Goal: Task Accomplishment & Management: Use online tool/utility

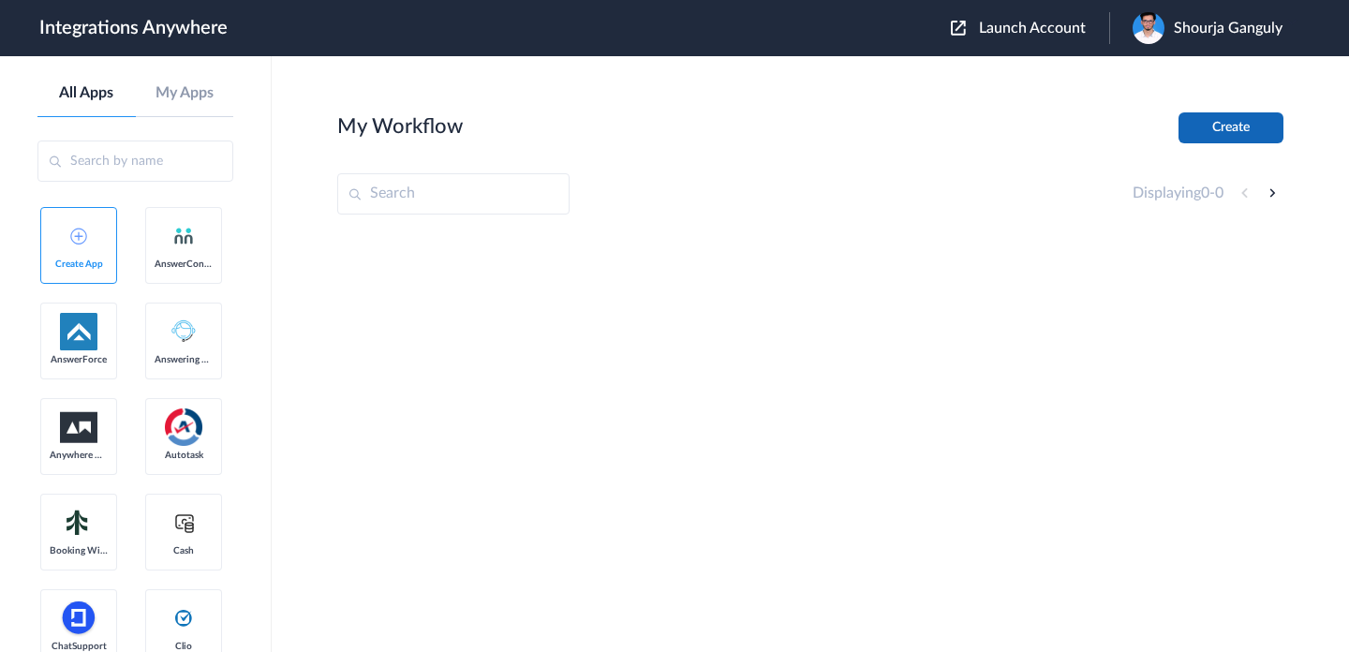
click at [1236, 125] on button "Create" at bounding box center [1231, 127] width 105 height 31
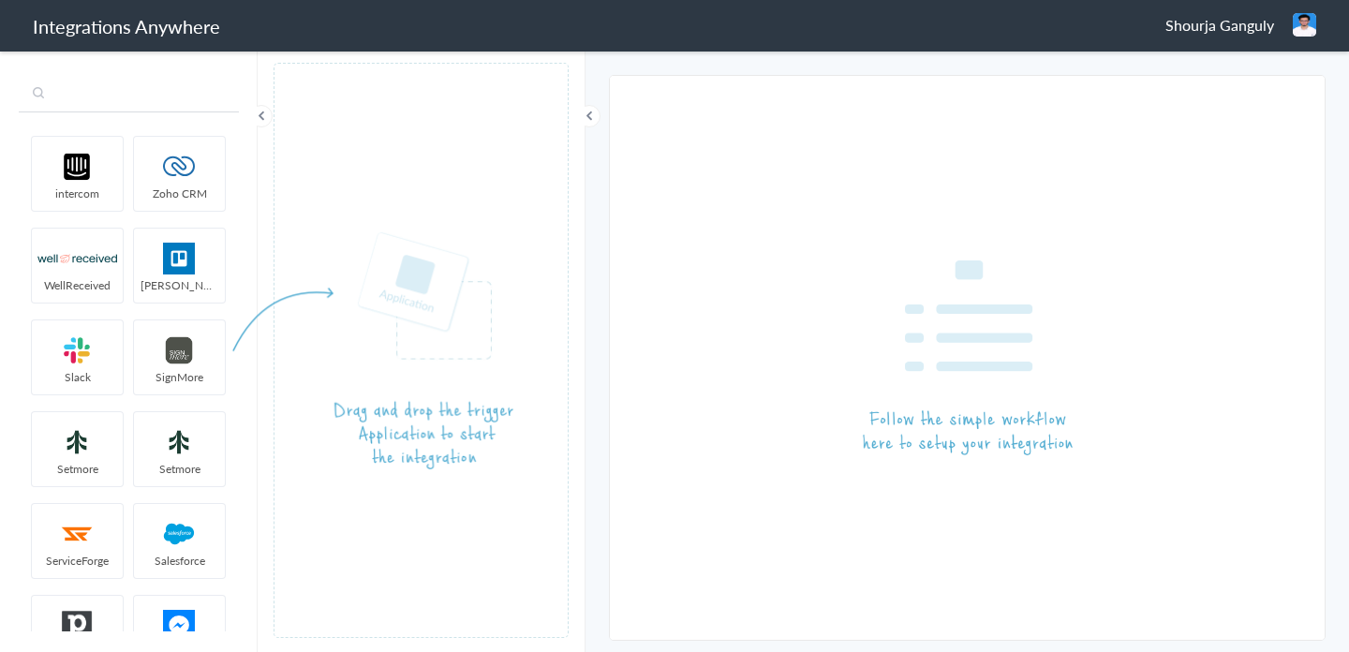
click at [143, 80] on input "text" at bounding box center [129, 95] width 220 height 36
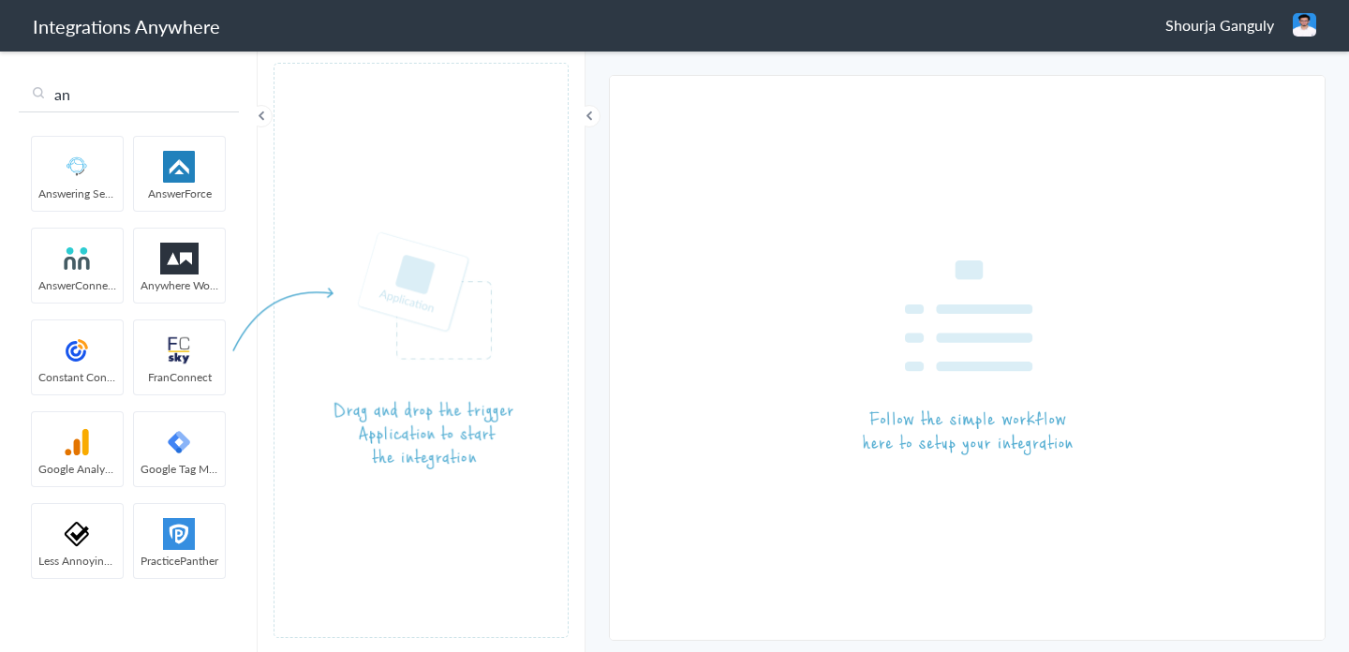
type input "an"
drag, startPoint x: 63, startPoint y: 245, endPoint x: 432, endPoint y: 290, distance: 372.0
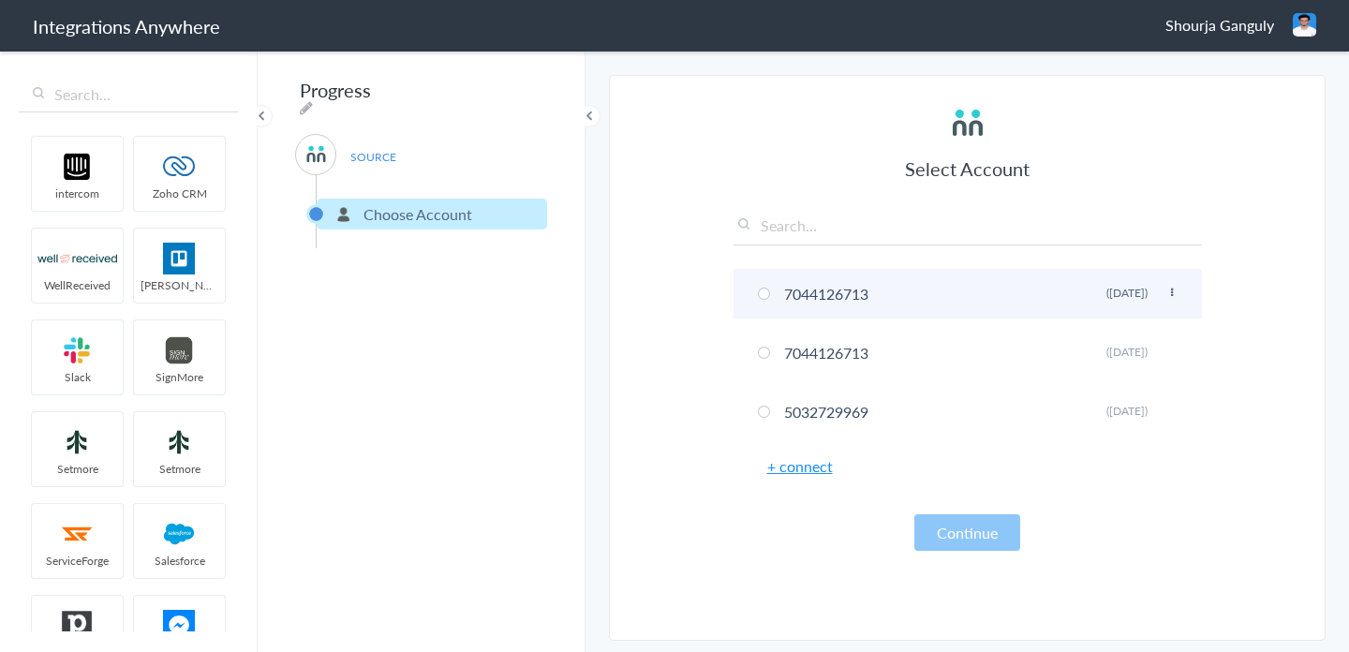
click at [856, 303] on li "7044126713 Rename Delete (4 months ago)" at bounding box center [968, 294] width 468 height 50
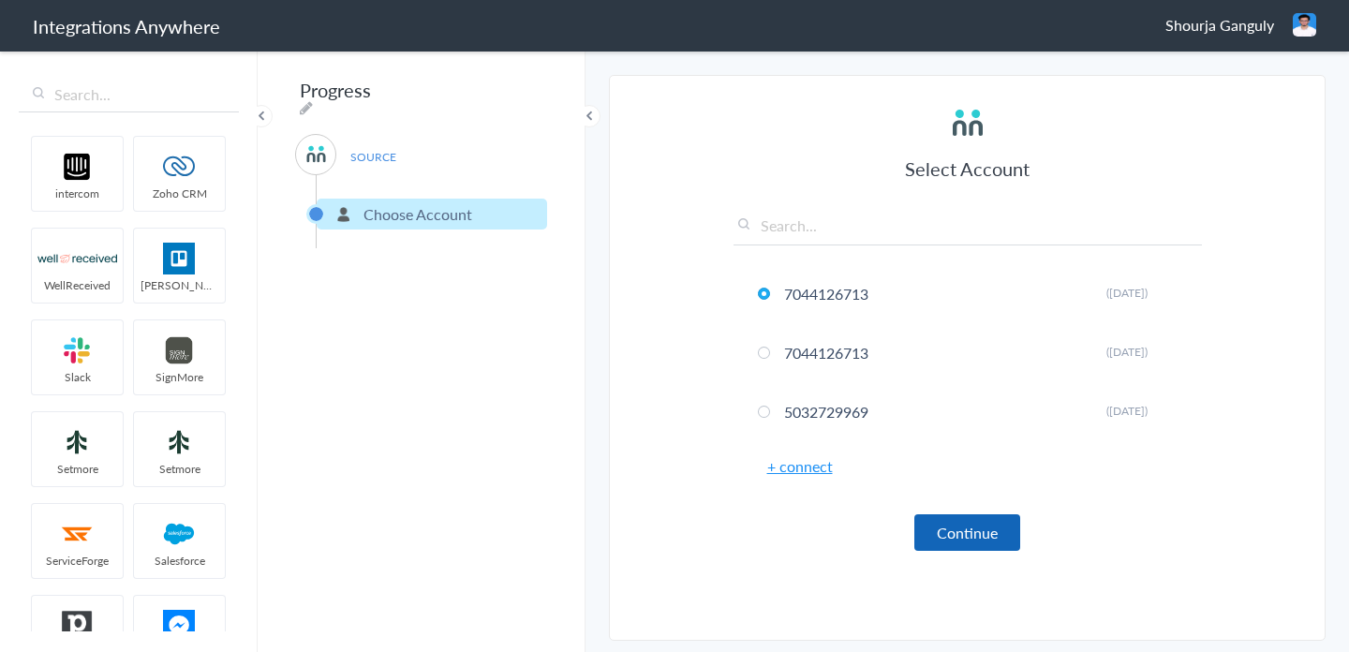
click at [964, 526] on button "Continue" at bounding box center [967, 532] width 106 height 37
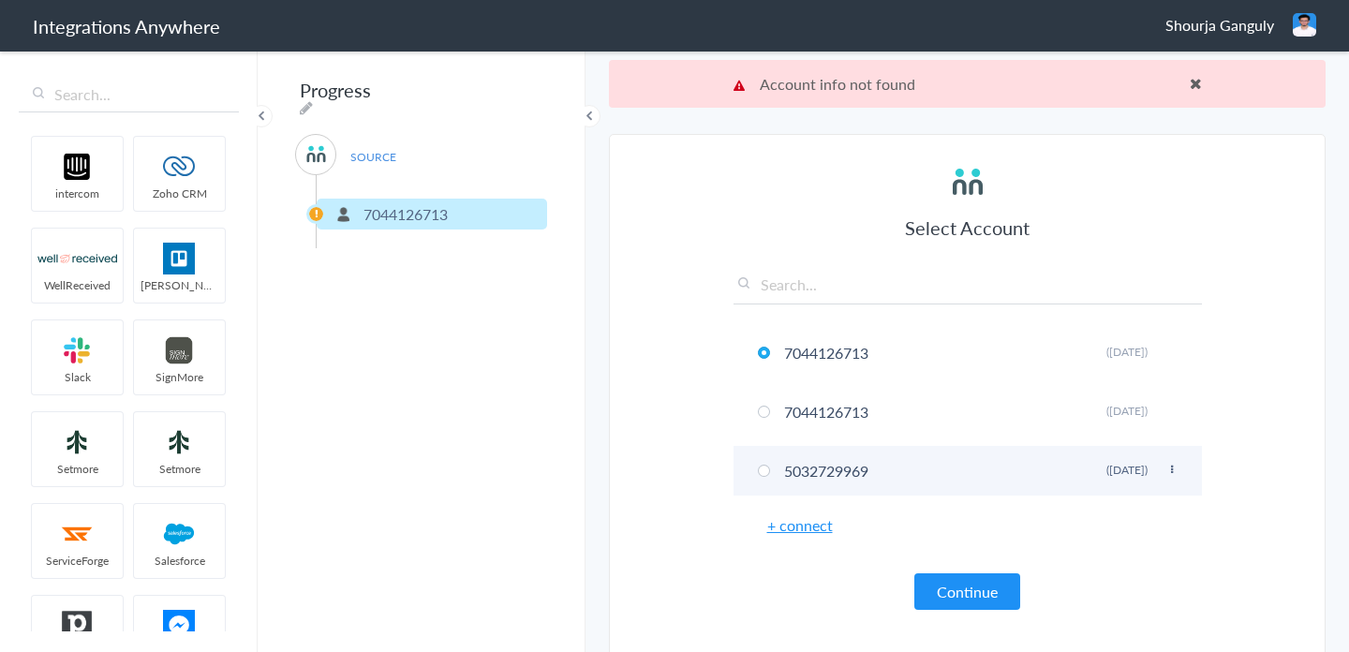
scroll to position [48, 0]
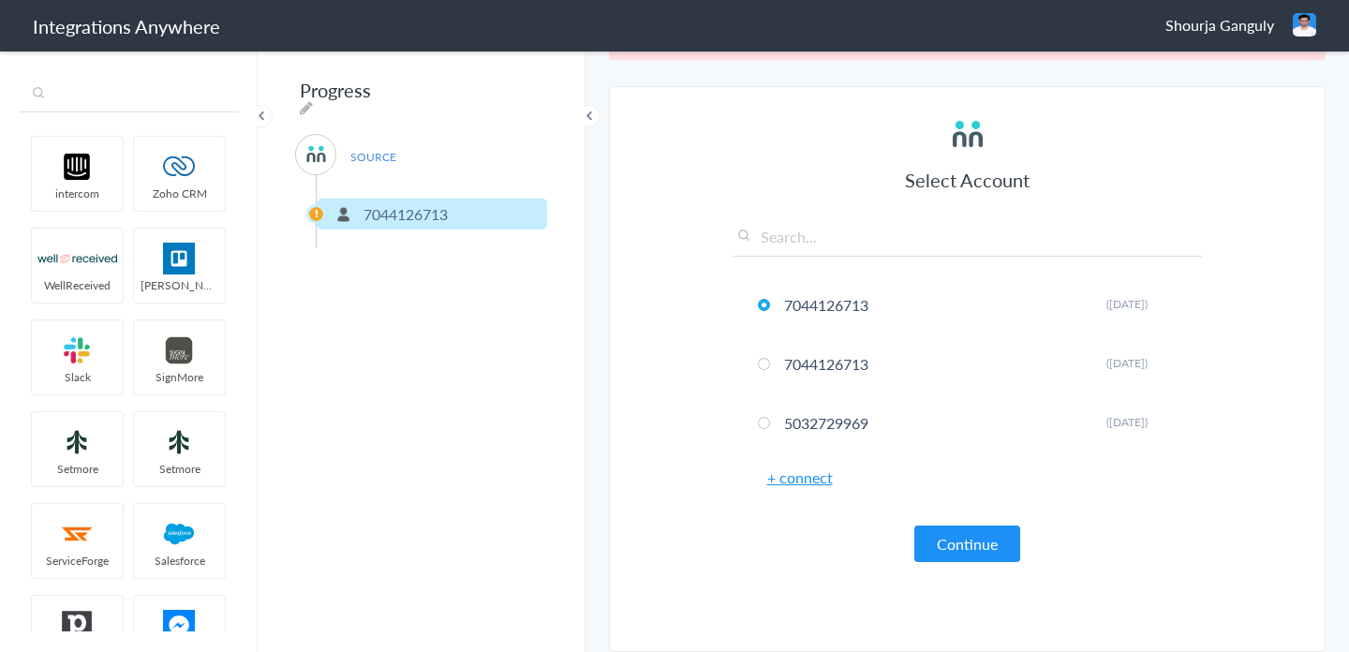
click at [200, 103] on input "text" at bounding box center [129, 95] width 220 height 36
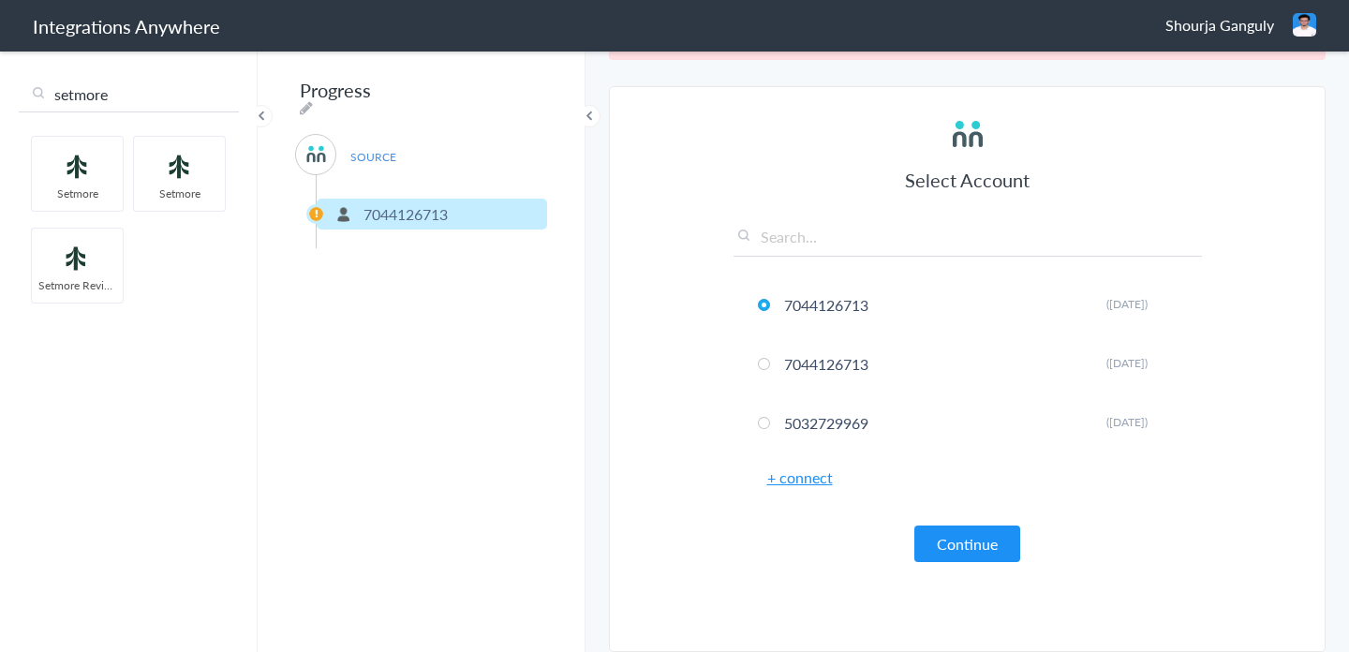
type input "setmore"
drag, startPoint x: 80, startPoint y: 273, endPoint x: 95, endPoint y: 164, distance: 109.7
drag, startPoint x: 89, startPoint y: 167, endPoint x: 420, endPoint y: 289, distance: 352.7
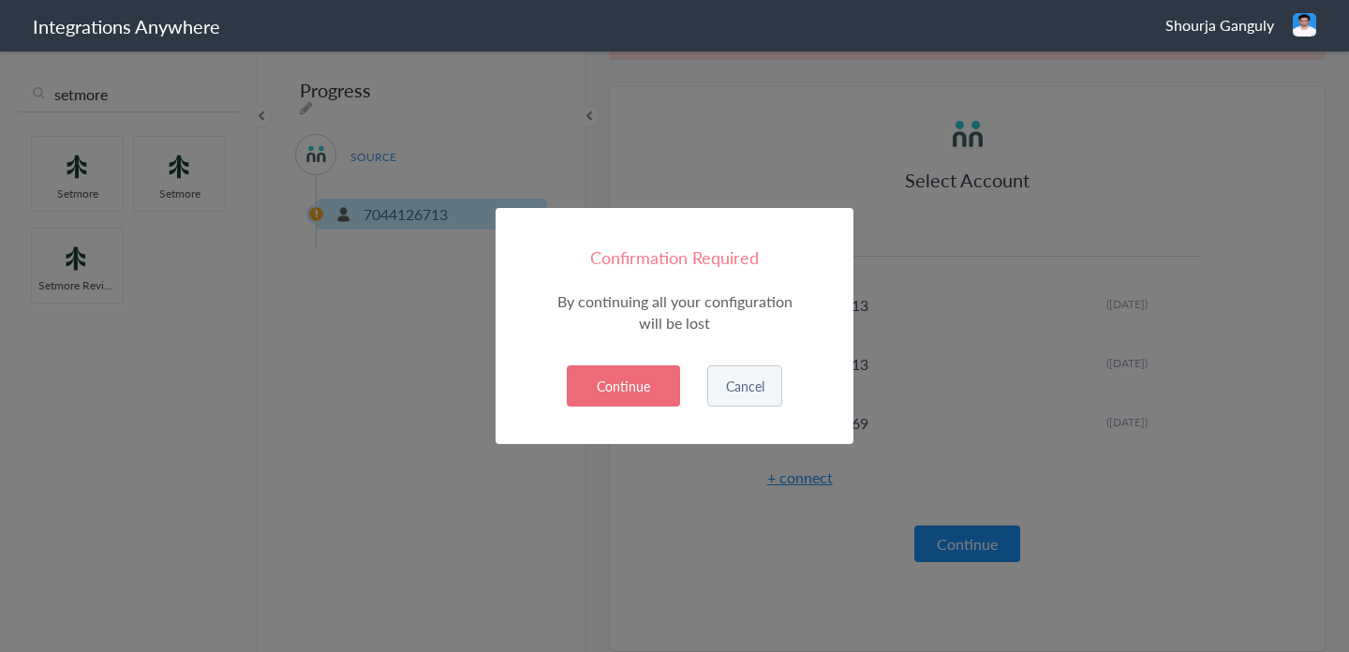
click at [647, 385] on button "Continue" at bounding box center [623, 385] width 113 height 41
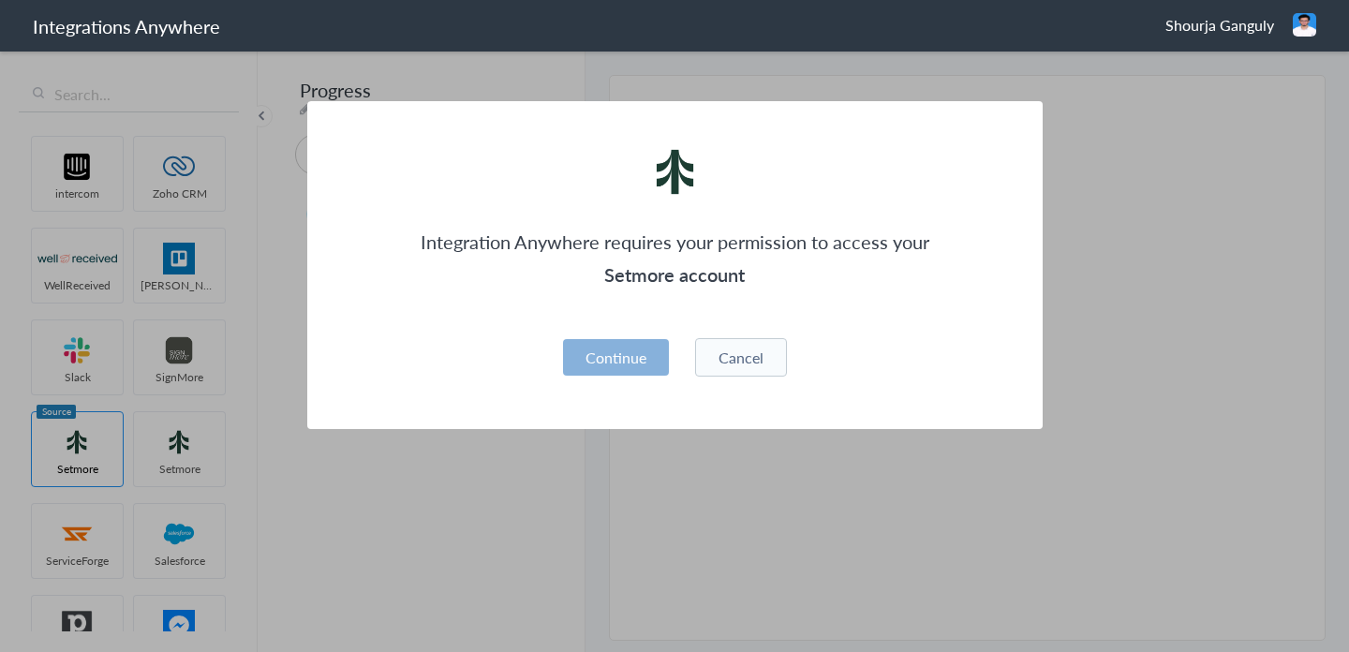
click at [642, 361] on button "Continue" at bounding box center [616, 357] width 106 height 37
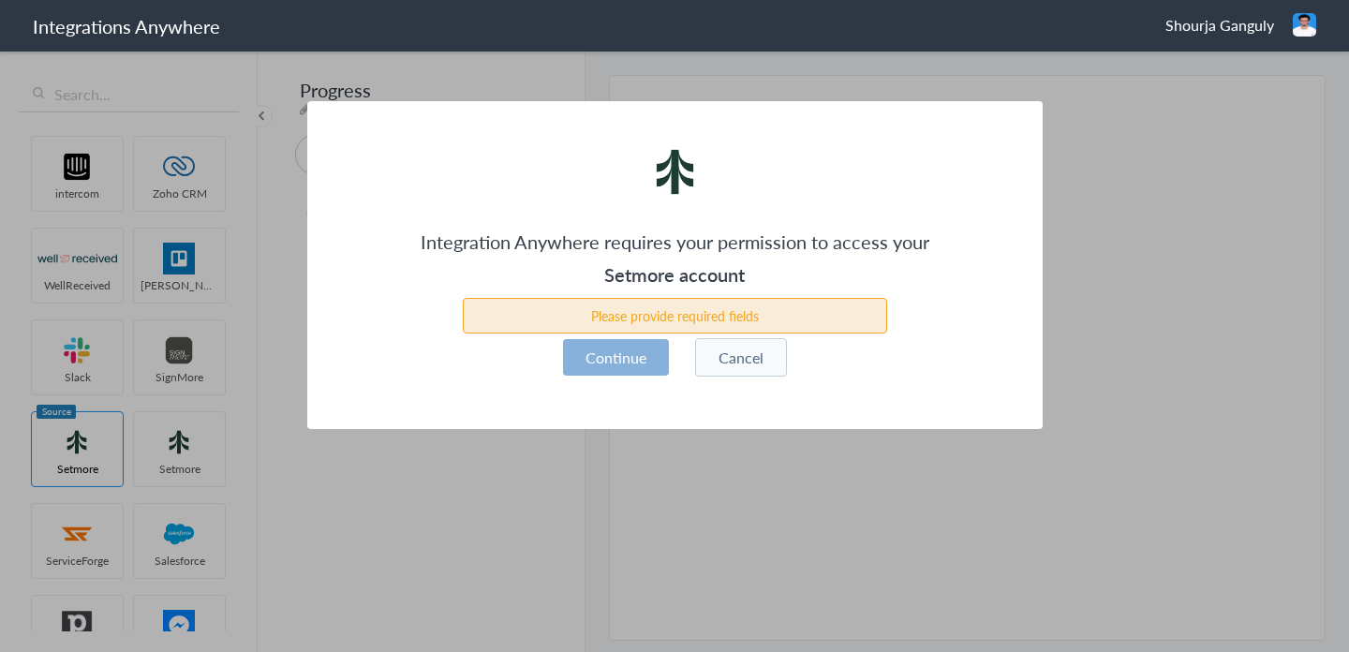
click at [642, 361] on button "Continue" at bounding box center [616, 357] width 106 height 37
click at [660, 363] on button "Continue" at bounding box center [616, 357] width 106 height 37
click at [739, 361] on button "Cancel" at bounding box center [741, 357] width 92 height 38
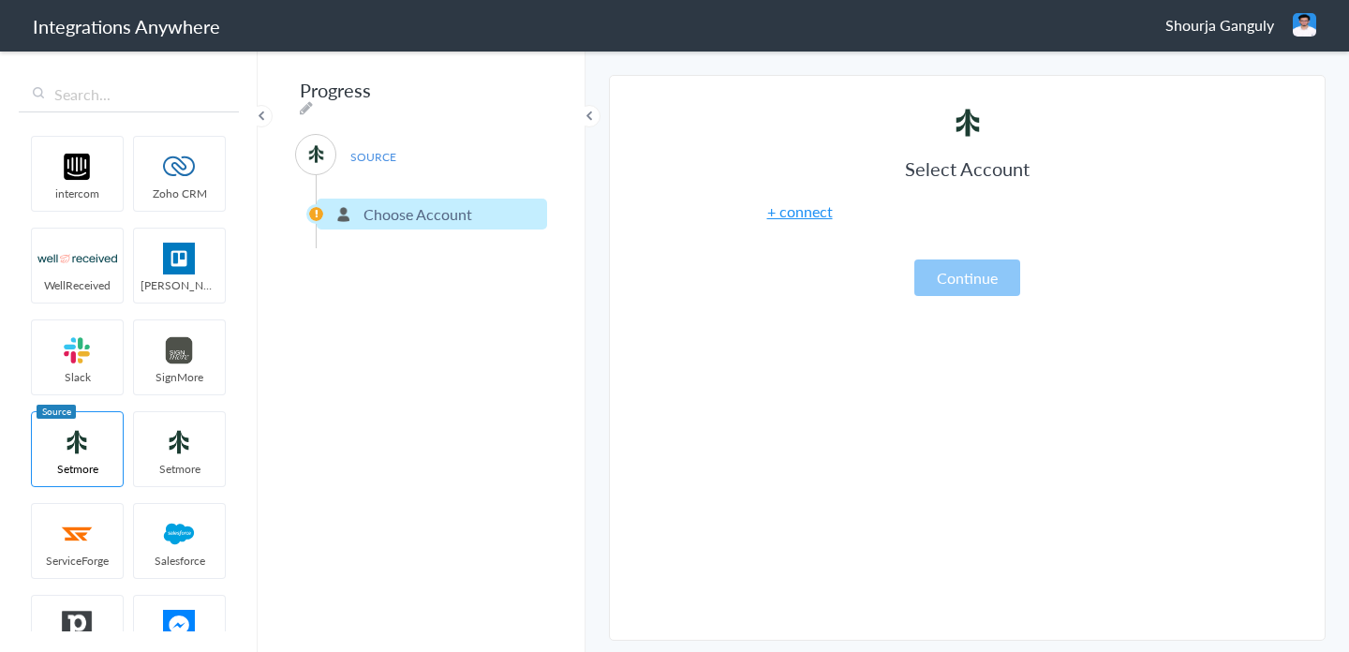
click at [799, 206] on link "+ connect" at bounding box center [800, 211] width 66 height 22
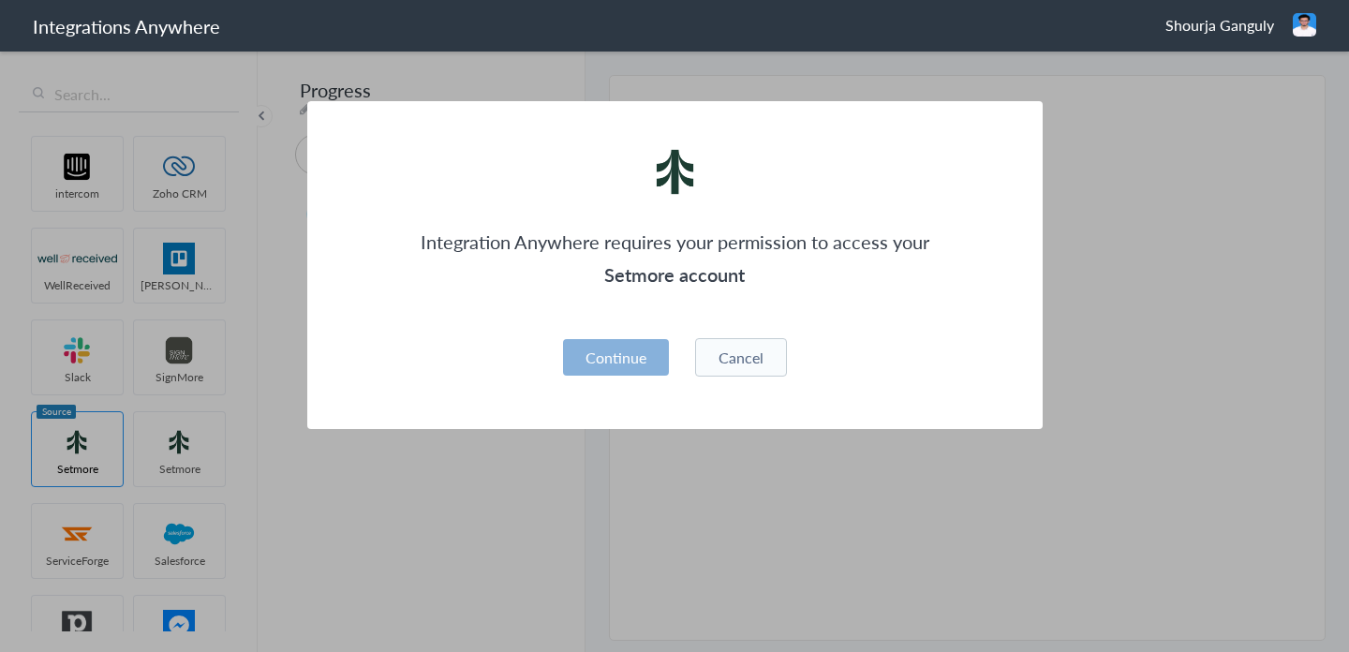
click at [616, 370] on button "Continue" at bounding box center [616, 357] width 106 height 37
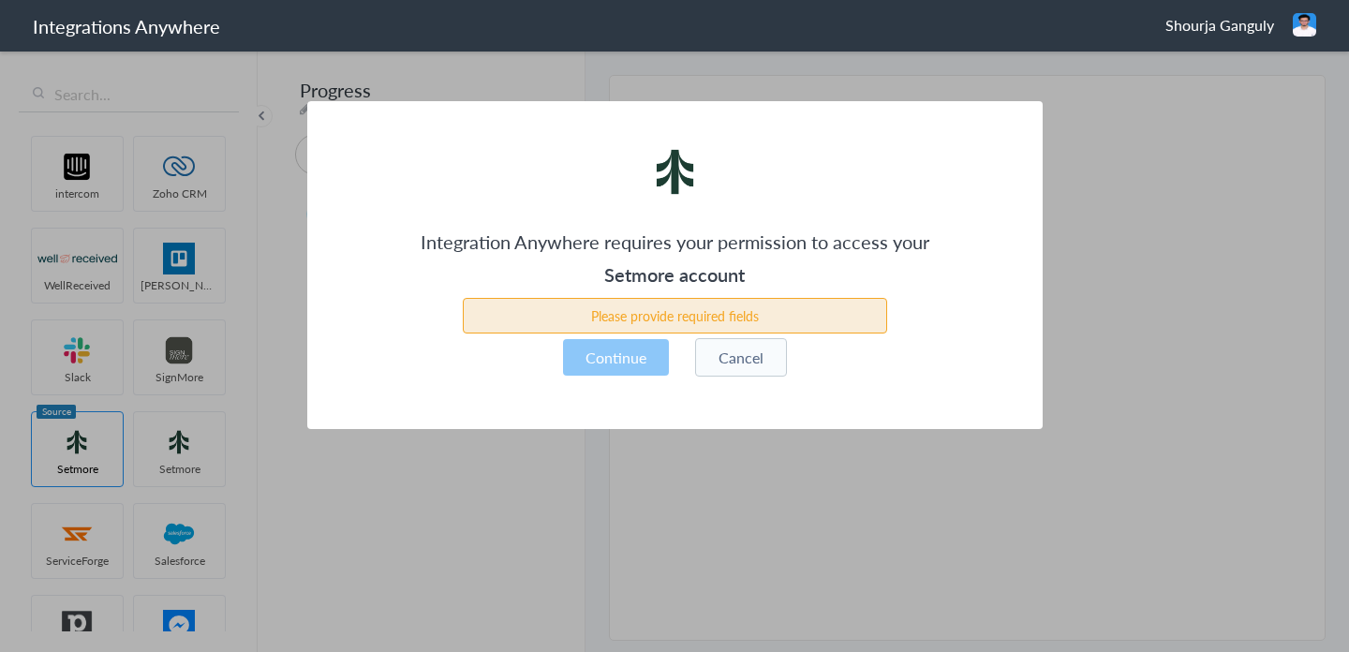
click at [769, 346] on button "Cancel" at bounding box center [741, 357] width 92 height 38
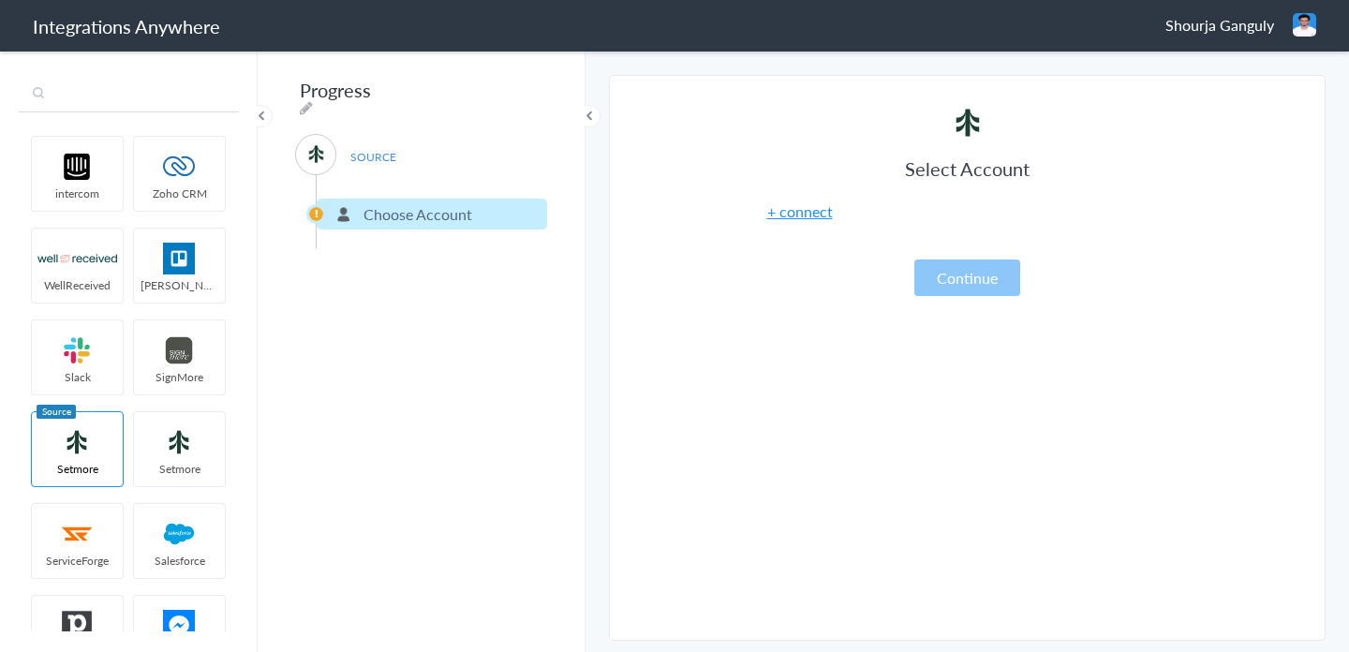
click at [185, 93] on input "text" at bounding box center [129, 95] width 220 height 36
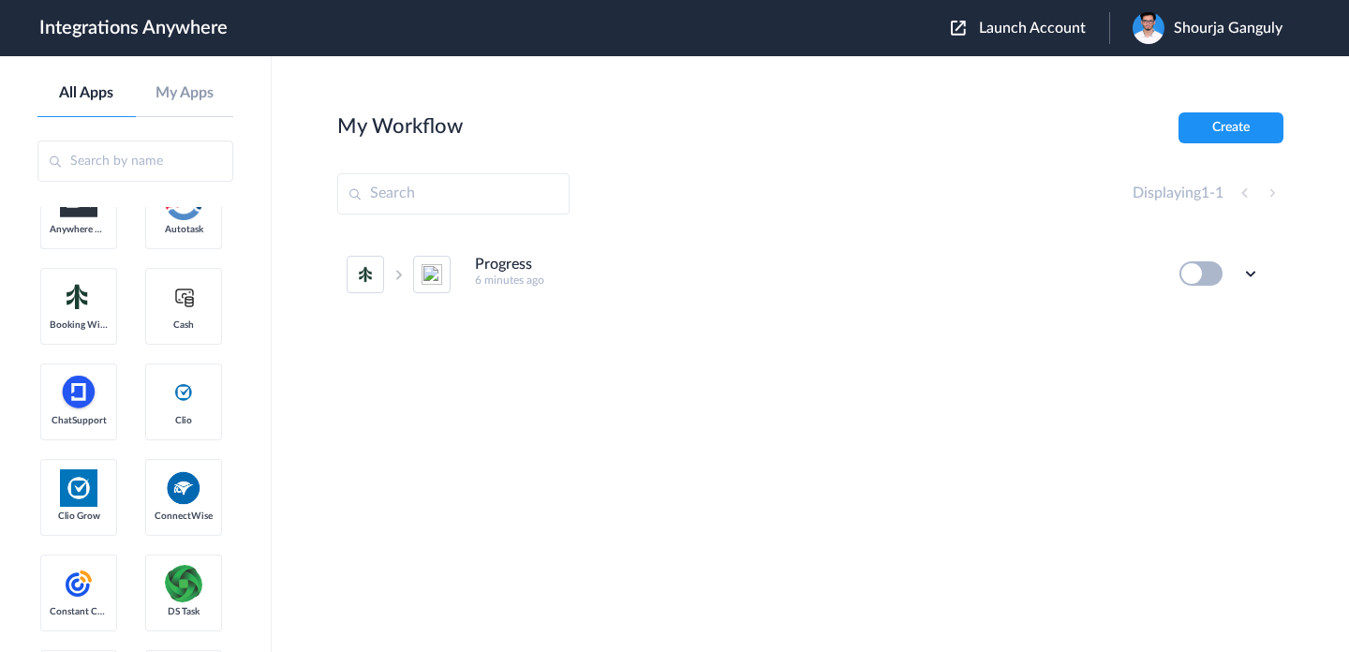
scroll to position [223, 0]
click at [1255, 280] on icon at bounding box center [1250, 273] width 19 height 19
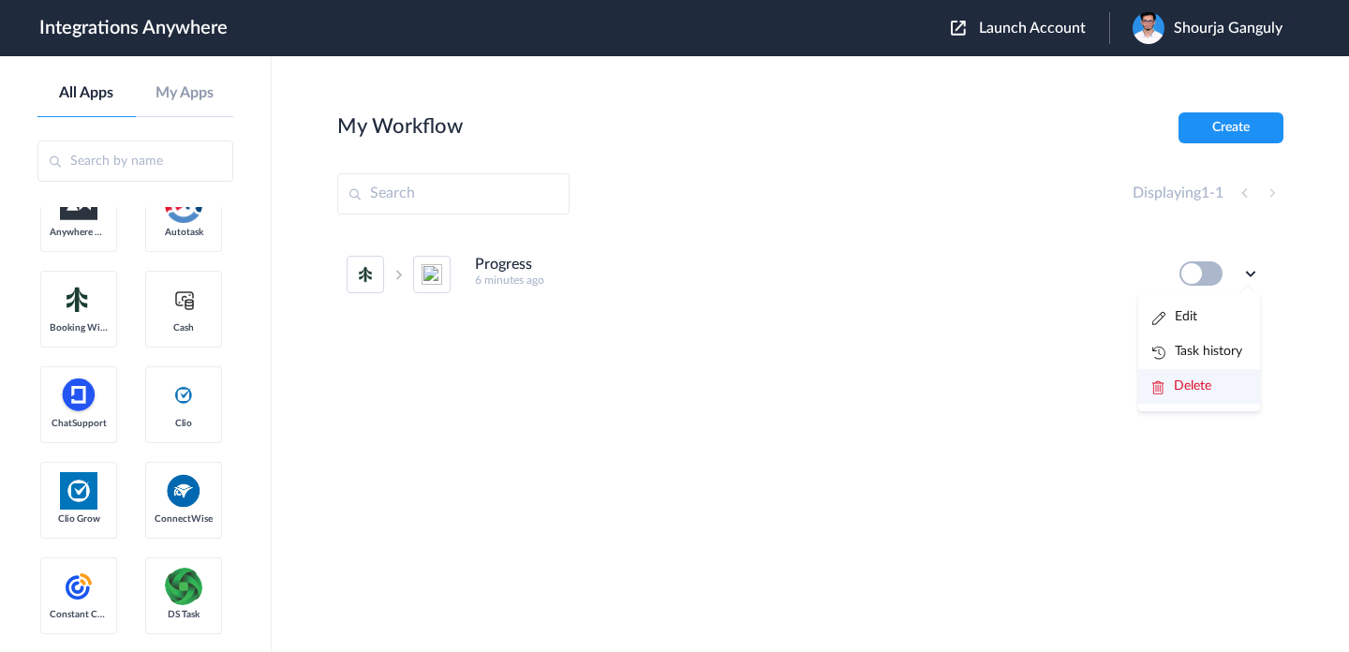
click at [1185, 390] on span "Delete" at bounding box center [1192, 385] width 37 height 13
click at [1031, 364] on div "Progress 6 minutes ago Edit Task history Are you sure?" at bounding box center [810, 373] width 946 height 281
click at [1256, 277] on icon at bounding box center [1250, 273] width 19 height 19
click at [1198, 324] on li "Edit" at bounding box center [1199, 317] width 122 height 35
click at [1247, 274] on icon at bounding box center [1250, 273] width 19 height 19
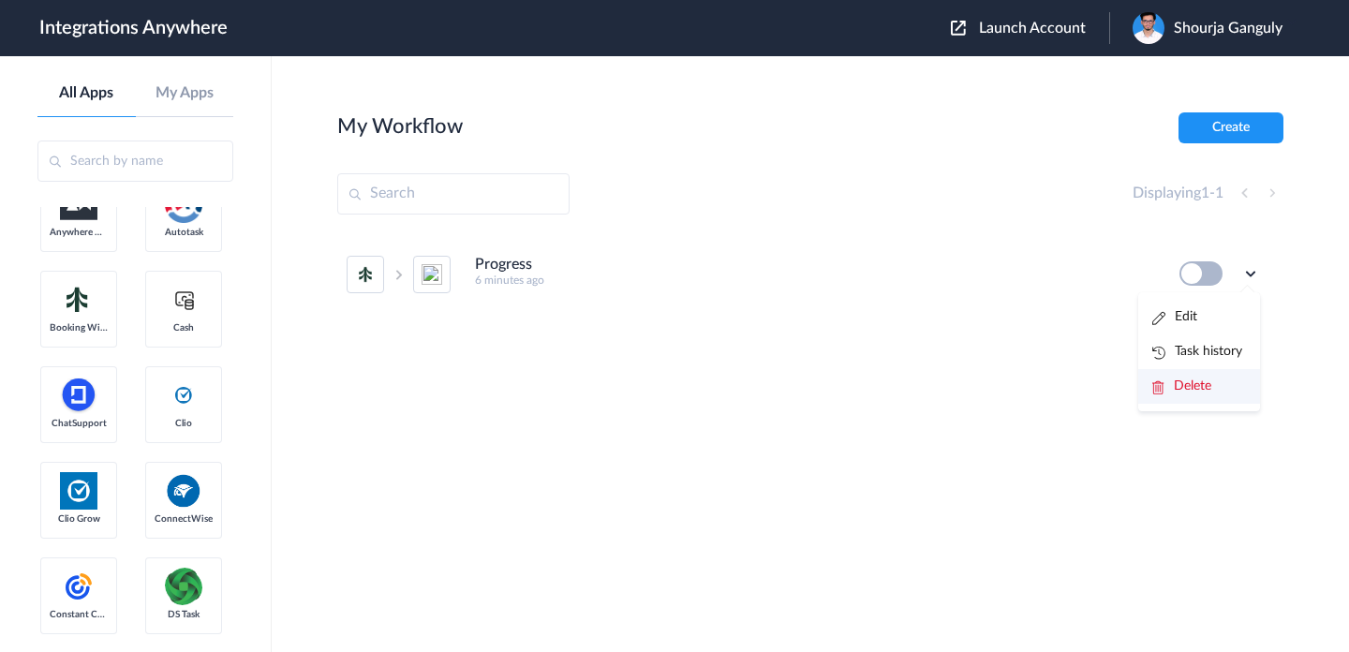
click at [1173, 395] on li "Delete" at bounding box center [1199, 386] width 122 height 35
click at [1176, 406] on span "Are you sure?" at bounding box center [1185, 393] width 67 height 29
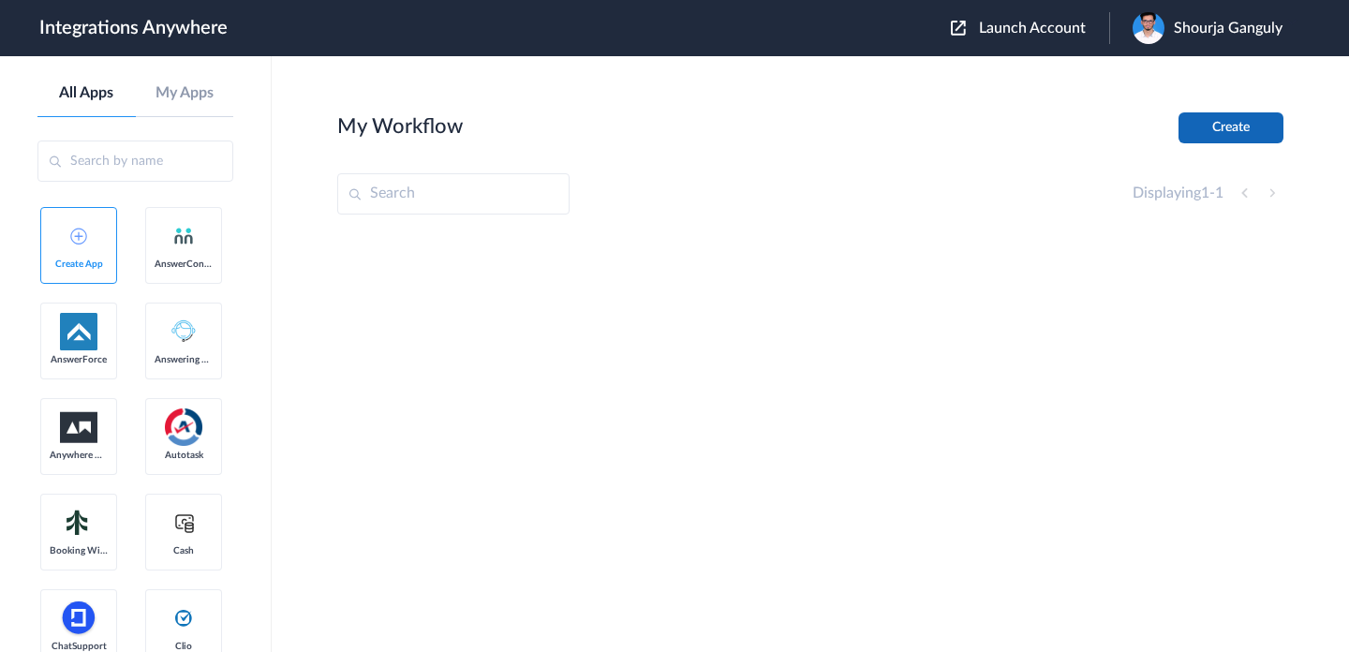
click at [1189, 131] on button "Create" at bounding box center [1231, 127] width 105 height 31
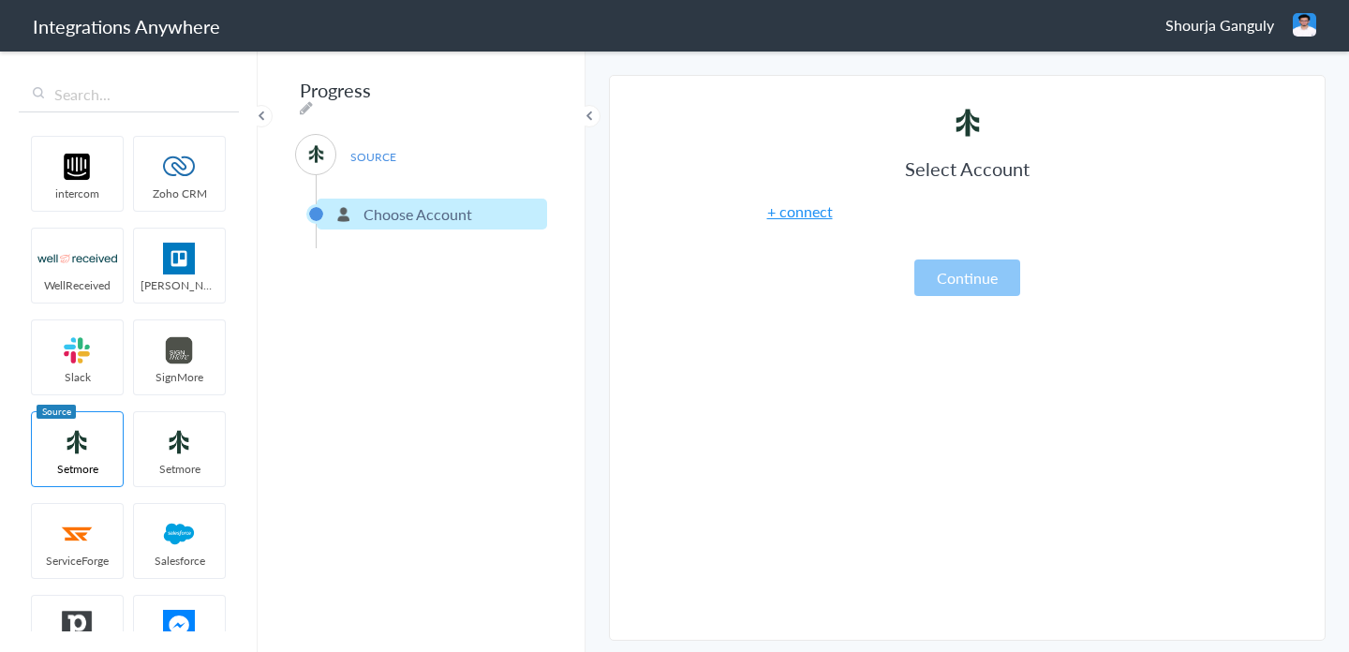
click at [517, 99] on div "Progress SOURCE Choose Account Filter Applied" at bounding box center [422, 350] width 328 height 603
click at [313, 100] on icon at bounding box center [306, 107] width 13 height 15
type input "Progress"
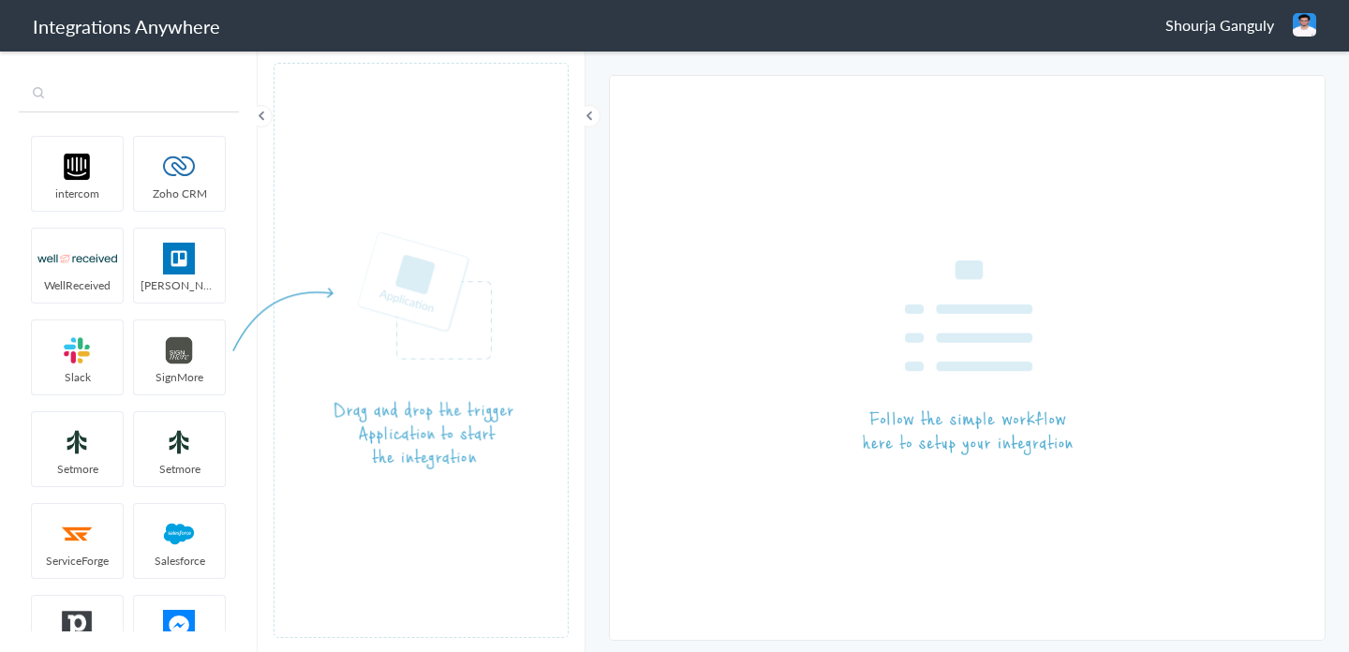
click at [177, 99] on input "text" at bounding box center [129, 95] width 220 height 36
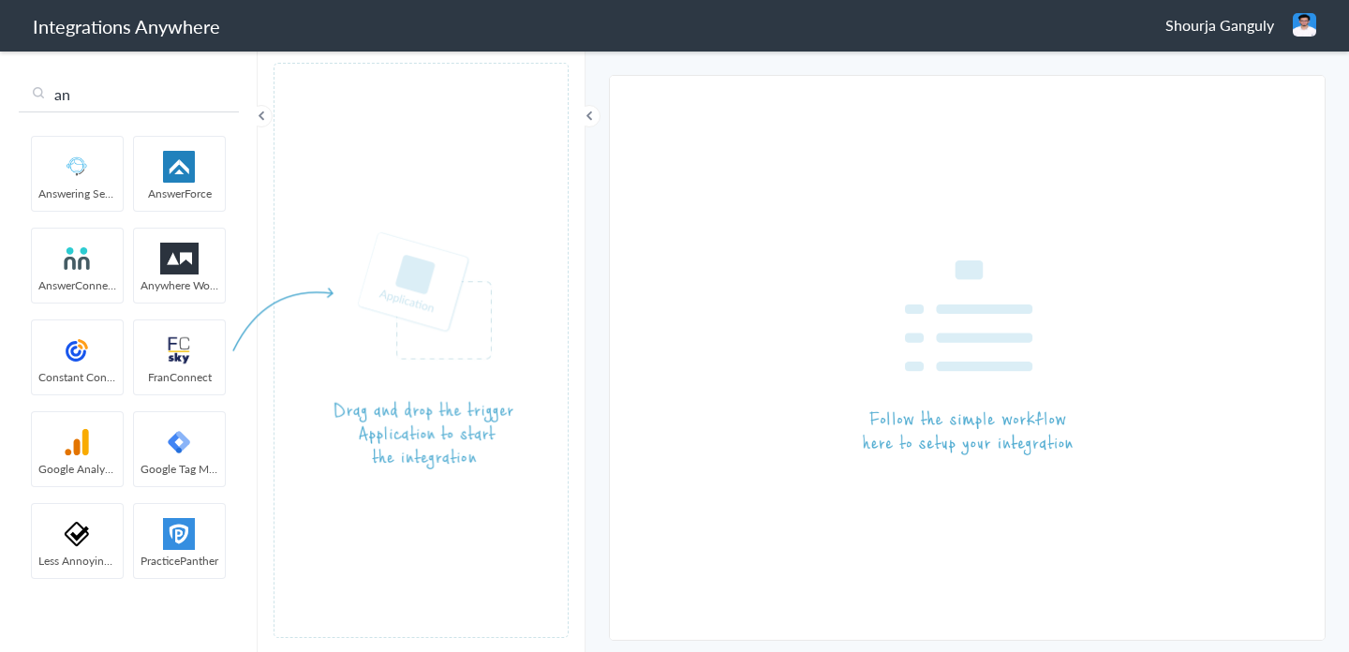
type input "an"
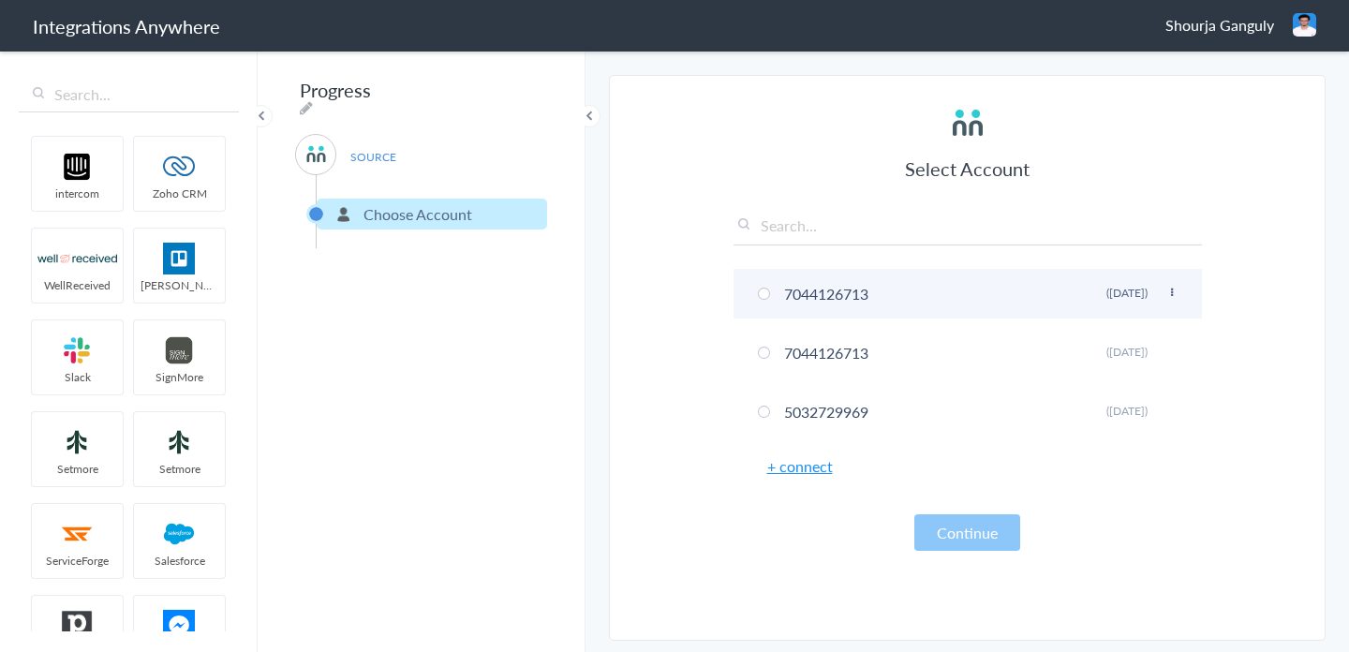
click at [1174, 292] on icon at bounding box center [1171, 293] width 11 height 10
click at [1134, 355] on li "Delete" at bounding box center [1134, 363] width 129 height 28
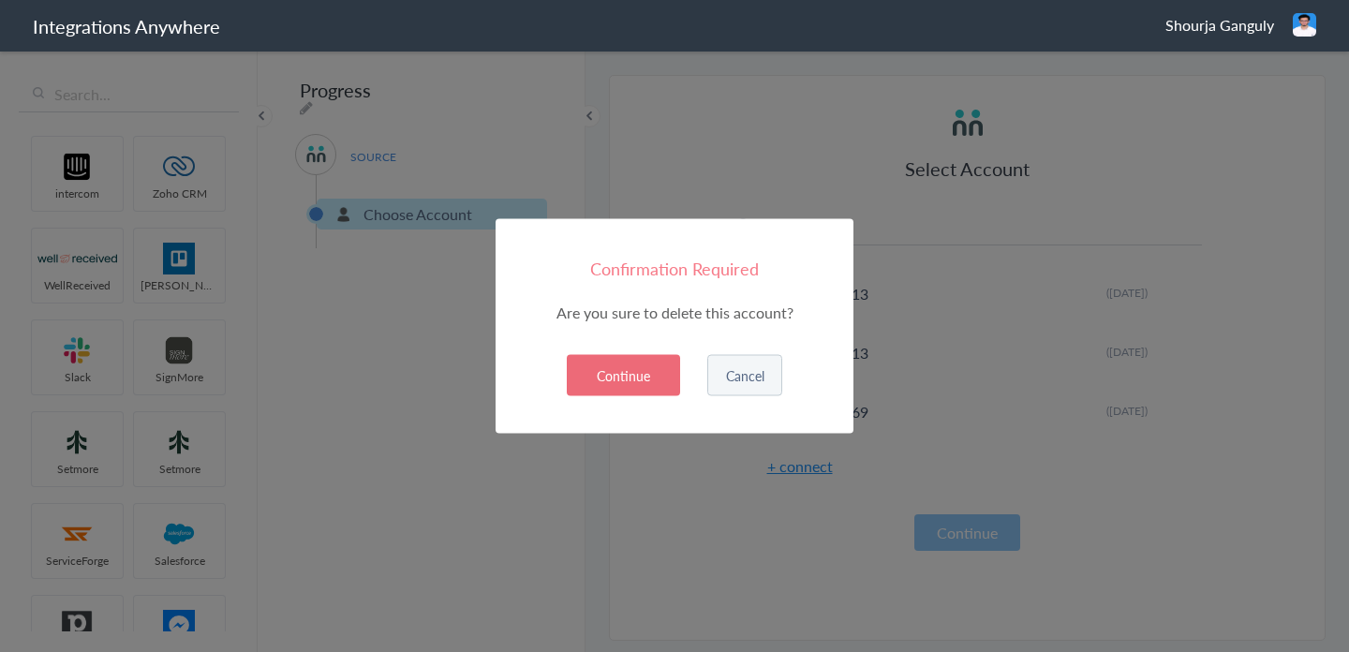
click at [620, 352] on div "Confirmation Required Are you sure to delete this account? Production Productio…" at bounding box center [675, 326] width 358 height 215
click at [631, 368] on button "Continue" at bounding box center [623, 375] width 113 height 41
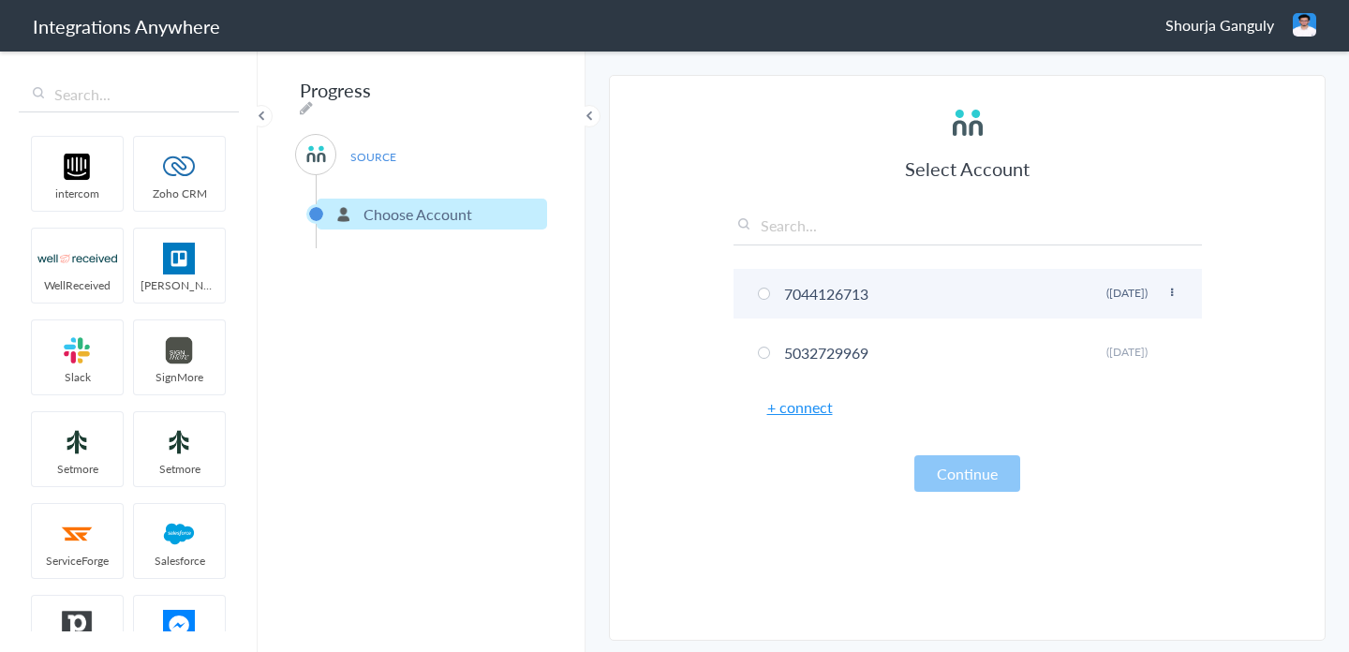
click at [1174, 291] on icon at bounding box center [1171, 293] width 11 height 10
click at [1142, 359] on li "Delete" at bounding box center [1134, 363] width 129 height 28
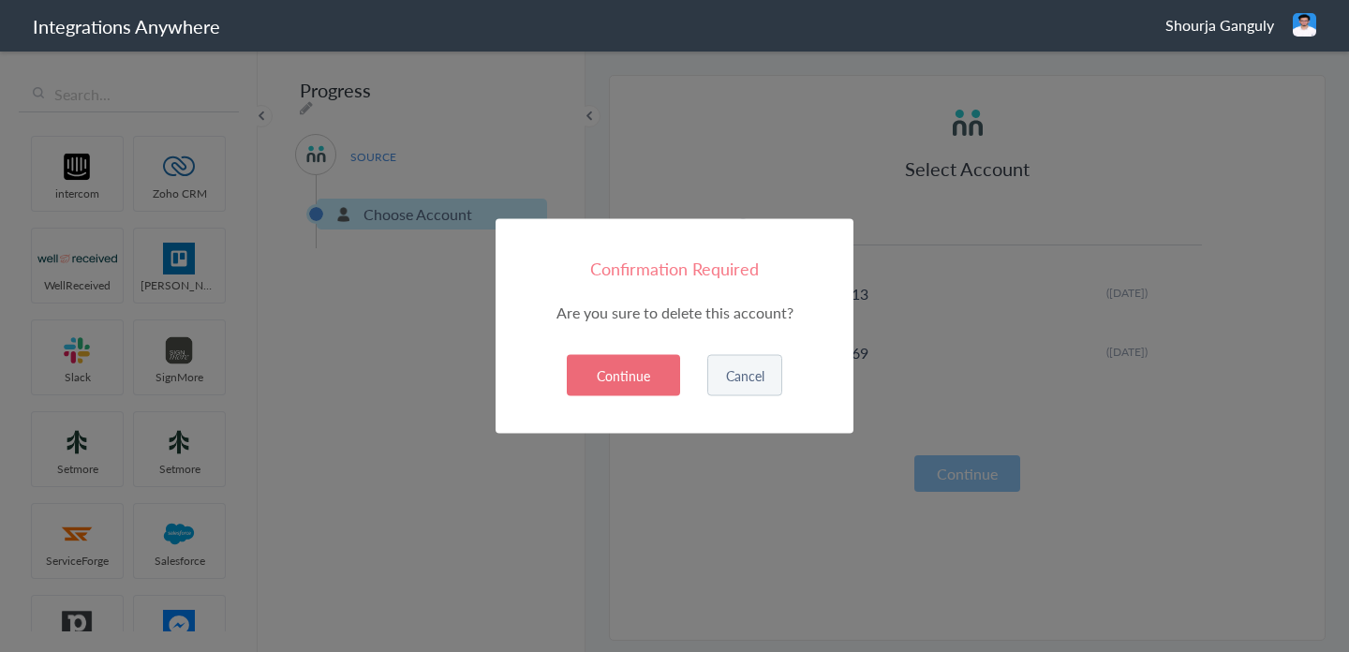
click at [627, 372] on button "Continue" at bounding box center [623, 375] width 113 height 41
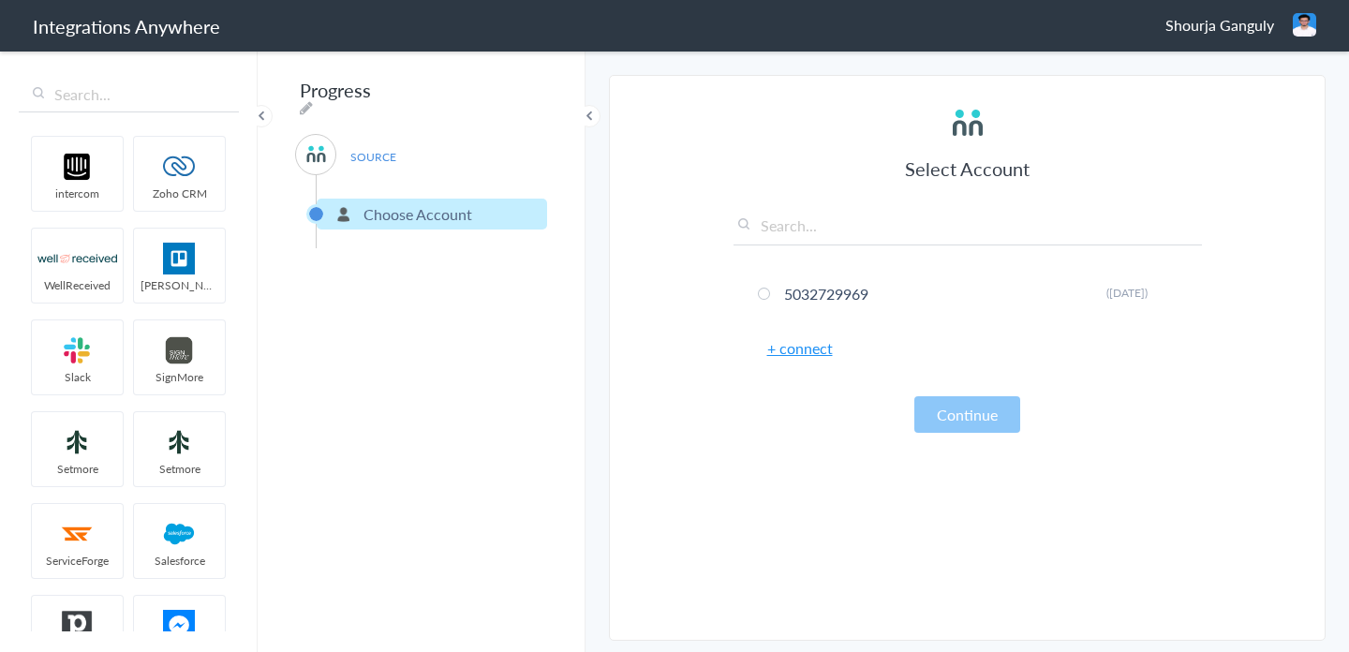
click at [812, 345] on link "+ connect" at bounding box center [800, 348] width 66 height 22
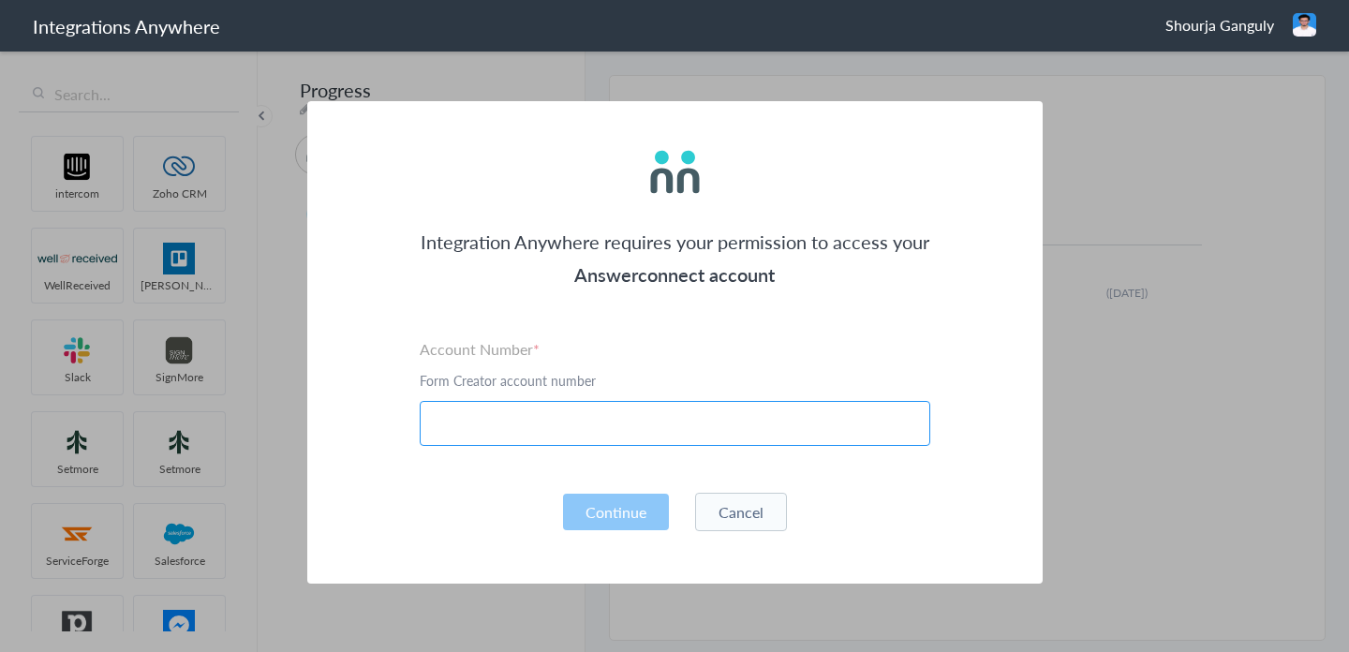
click at [704, 422] on input "text" at bounding box center [675, 423] width 511 height 45
paste input "1260006369"
type input "1260006369"
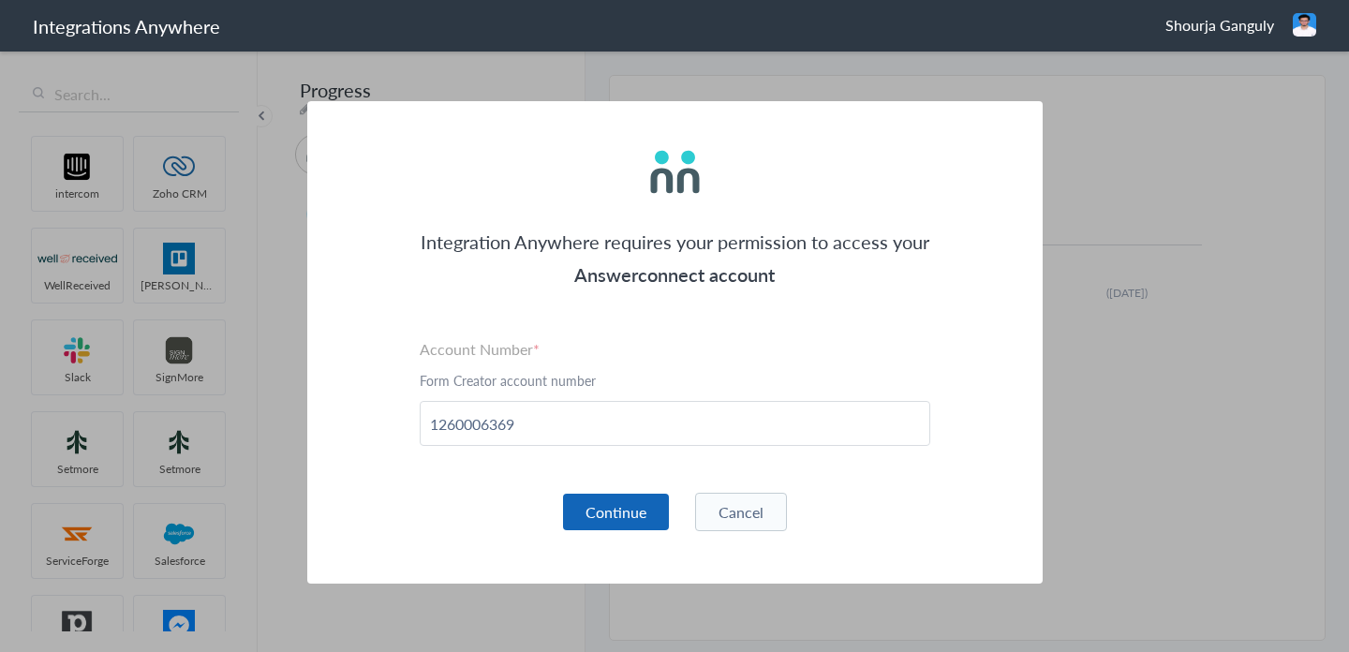
click at [594, 510] on button "Continue" at bounding box center [616, 512] width 106 height 37
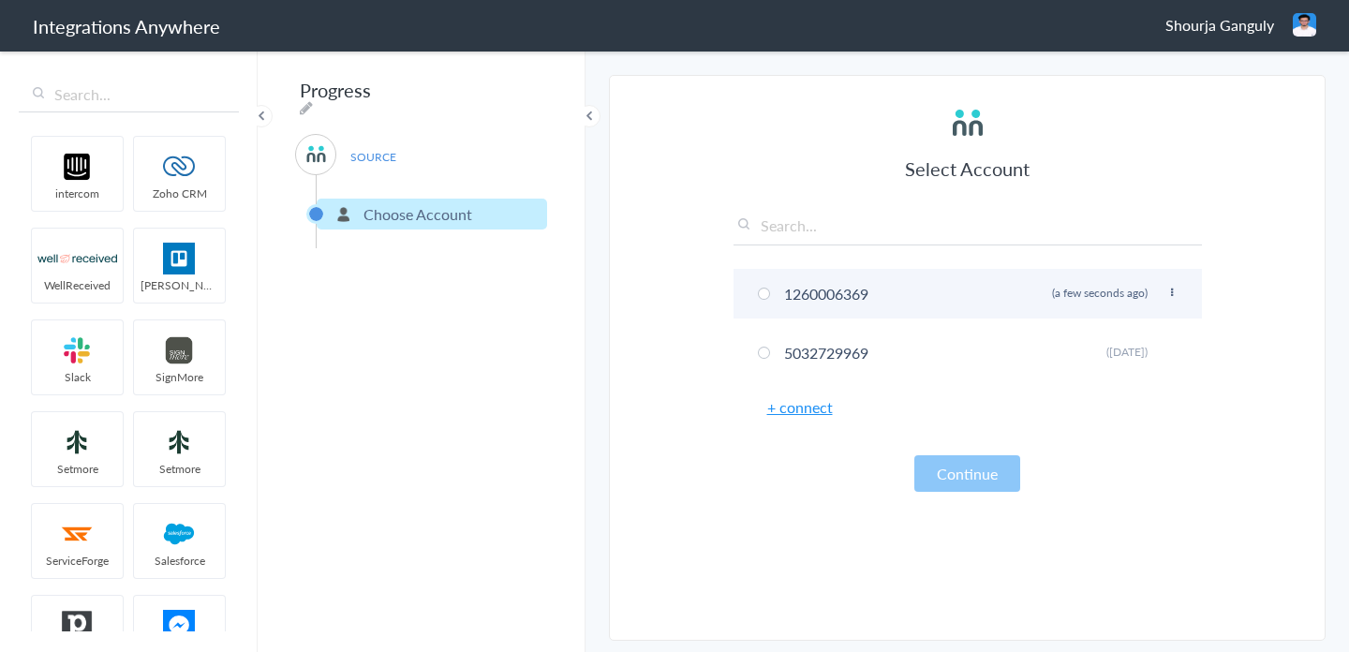
click at [891, 311] on li "1260006369 Rename Delete (a few seconds ago)" at bounding box center [968, 294] width 468 height 50
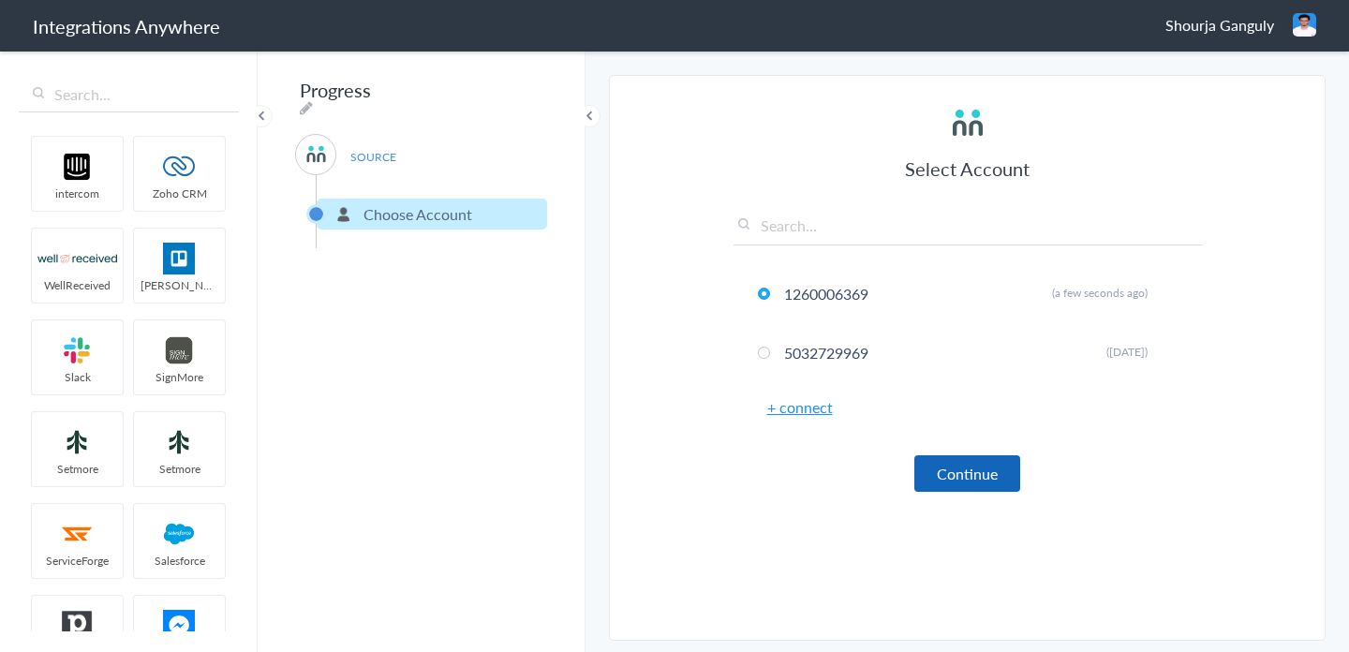
click at [958, 477] on button "Continue" at bounding box center [967, 473] width 106 height 37
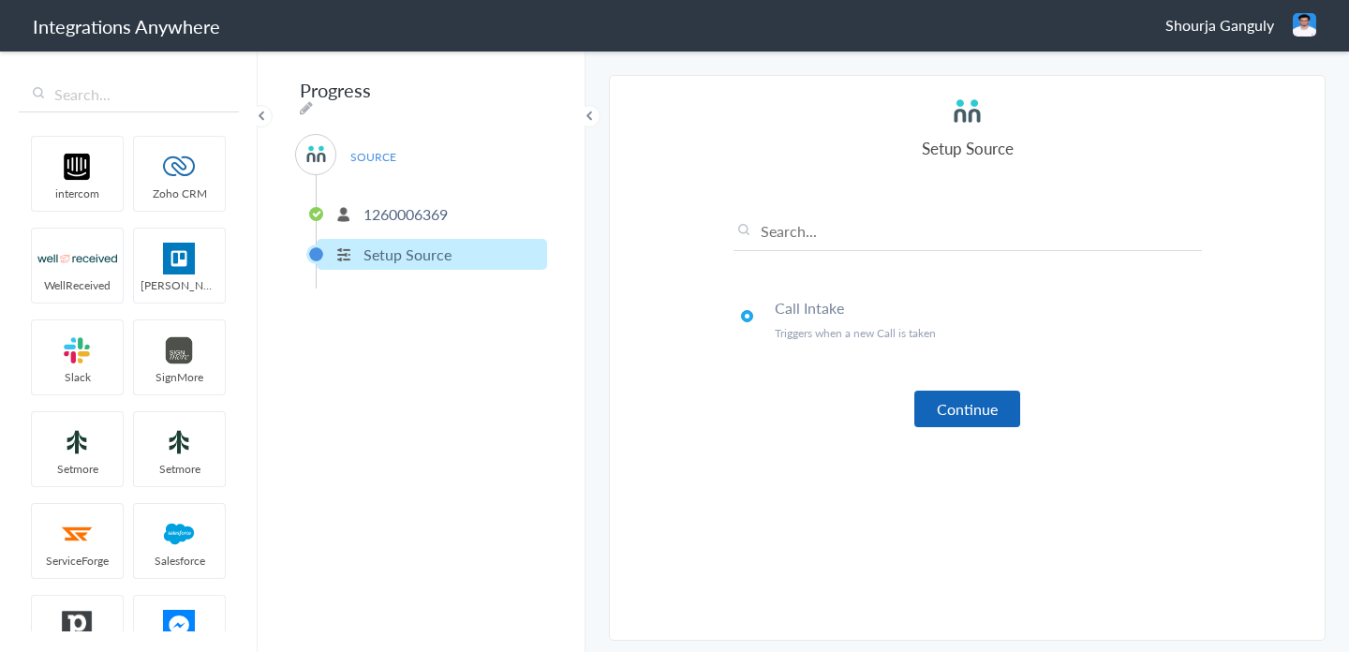
click at [956, 421] on button "Continue" at bounding box center [967, 409] width 106 height 37
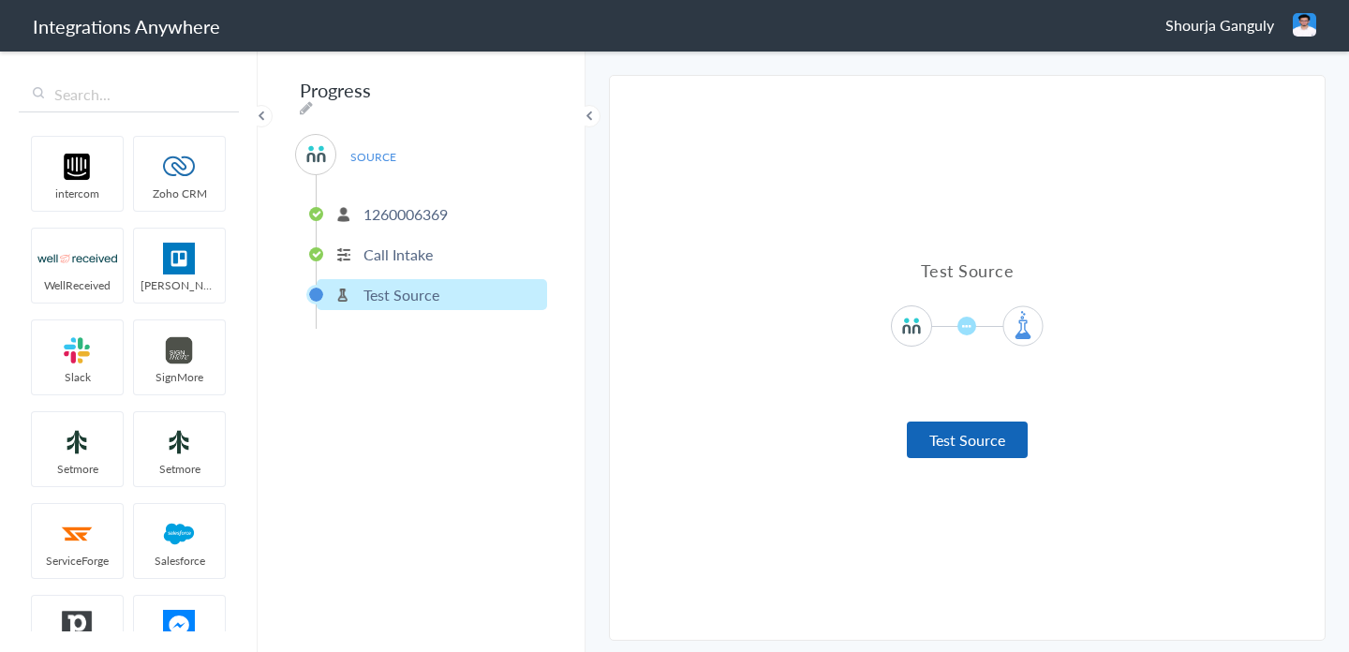
click at [1006, 450] on button "Test Source" at bounding box center [967, 440] width 121 height 37
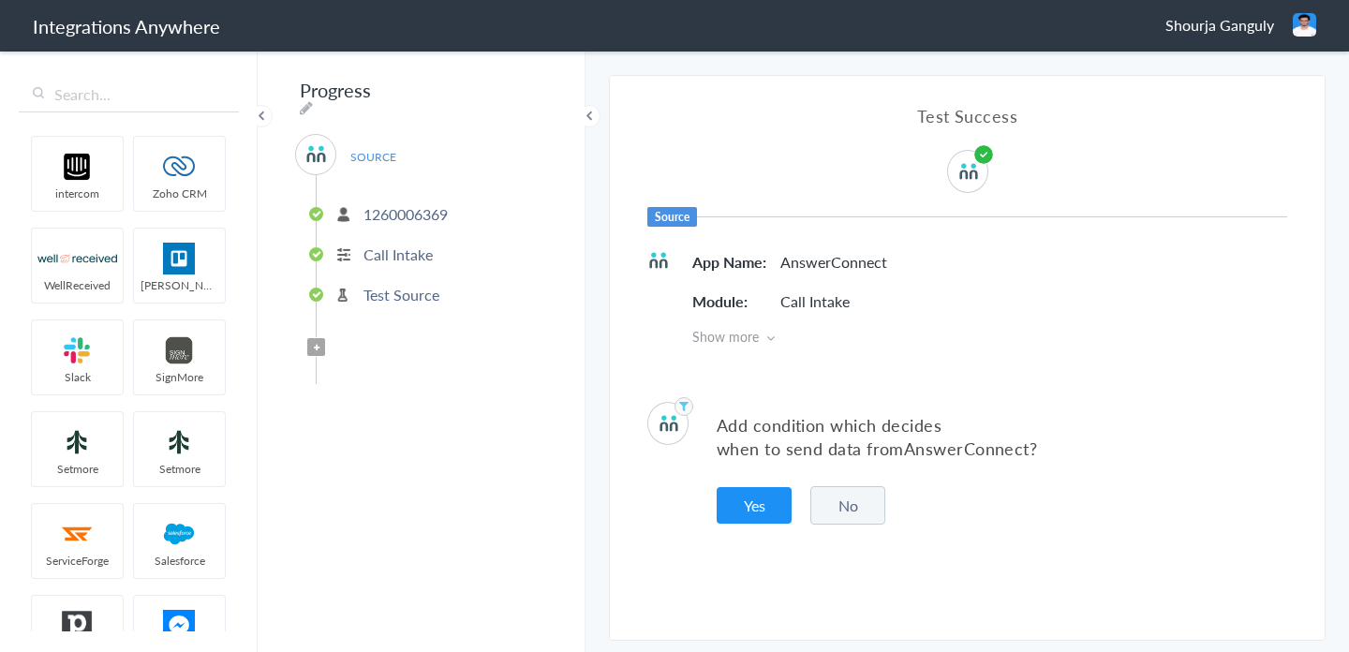
click at [868, 508] on button "No" at bounding box center [847, 505] width 75 height 38
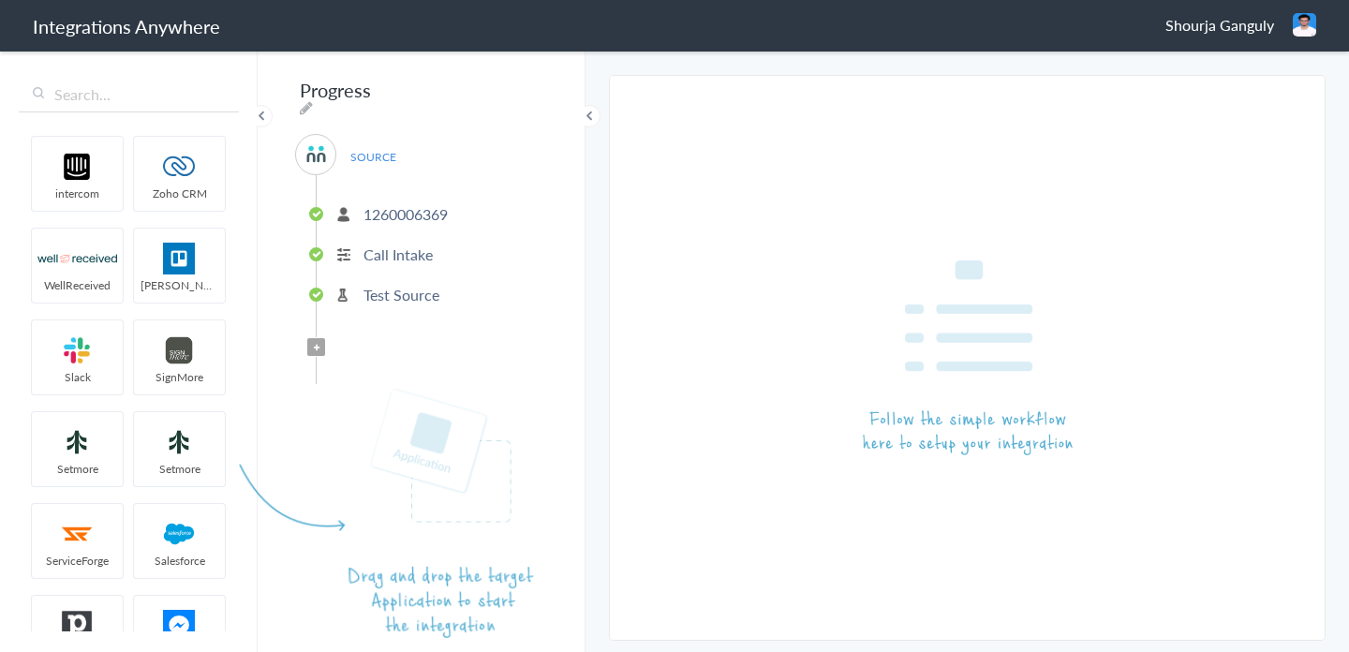
drag, startPoint x: 42, startPoint y: 357, endPoint x: 473, endPoint y: 447, distance: 440.2
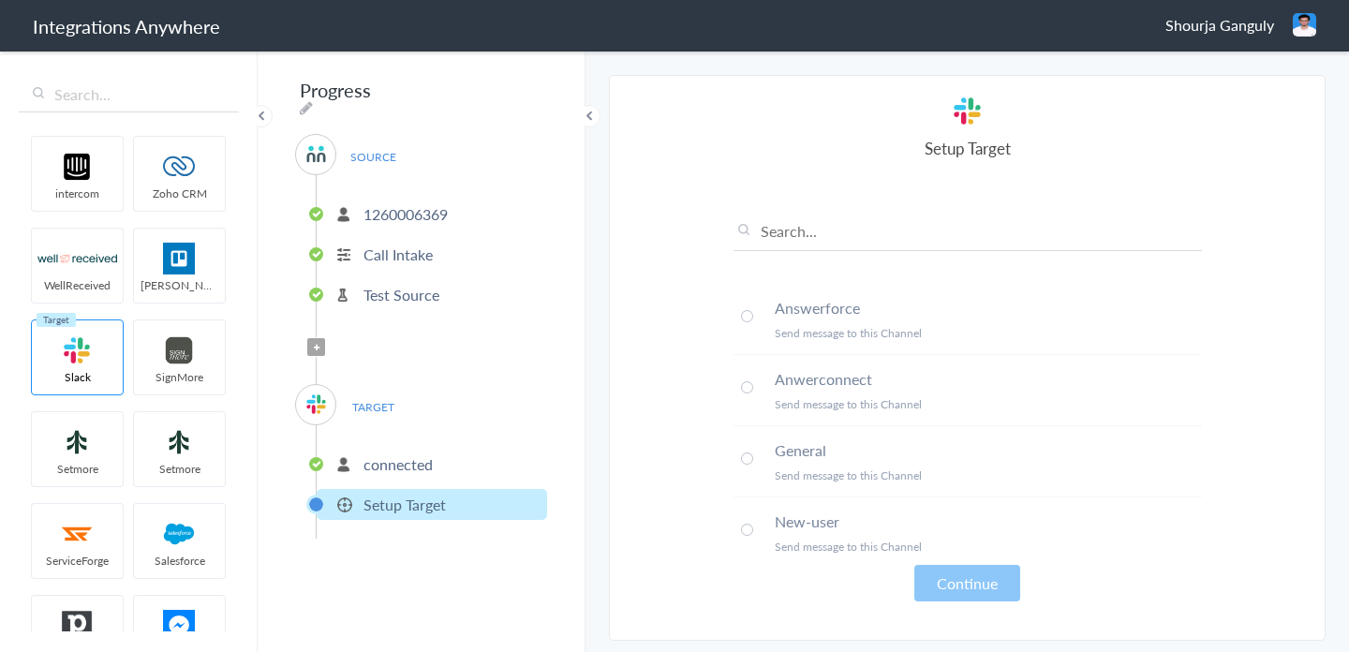
click at [746, 384] on span at bounding box center [747, 387] width 12 height 12
click at [947, 576] on button "Continue" at bounding box center [967, 583] width 106 height 37
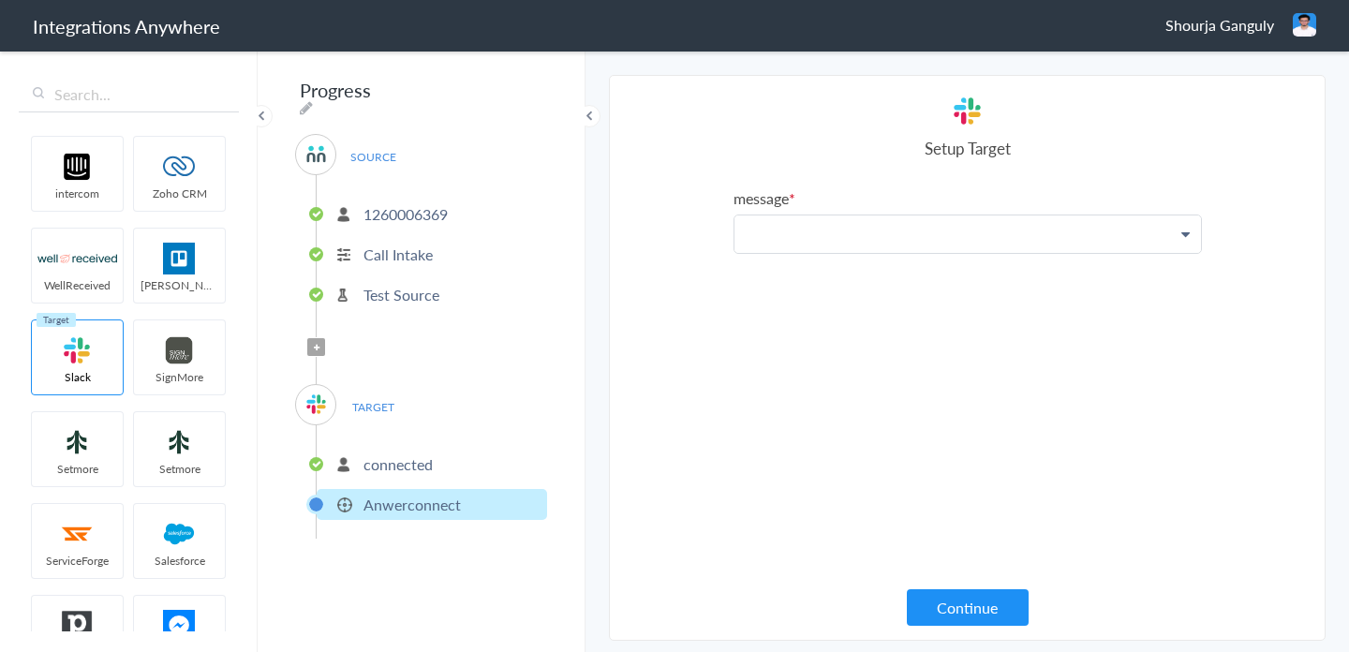
click at [839, 240] on p at bounding box center [967, 233] width 467 height 37
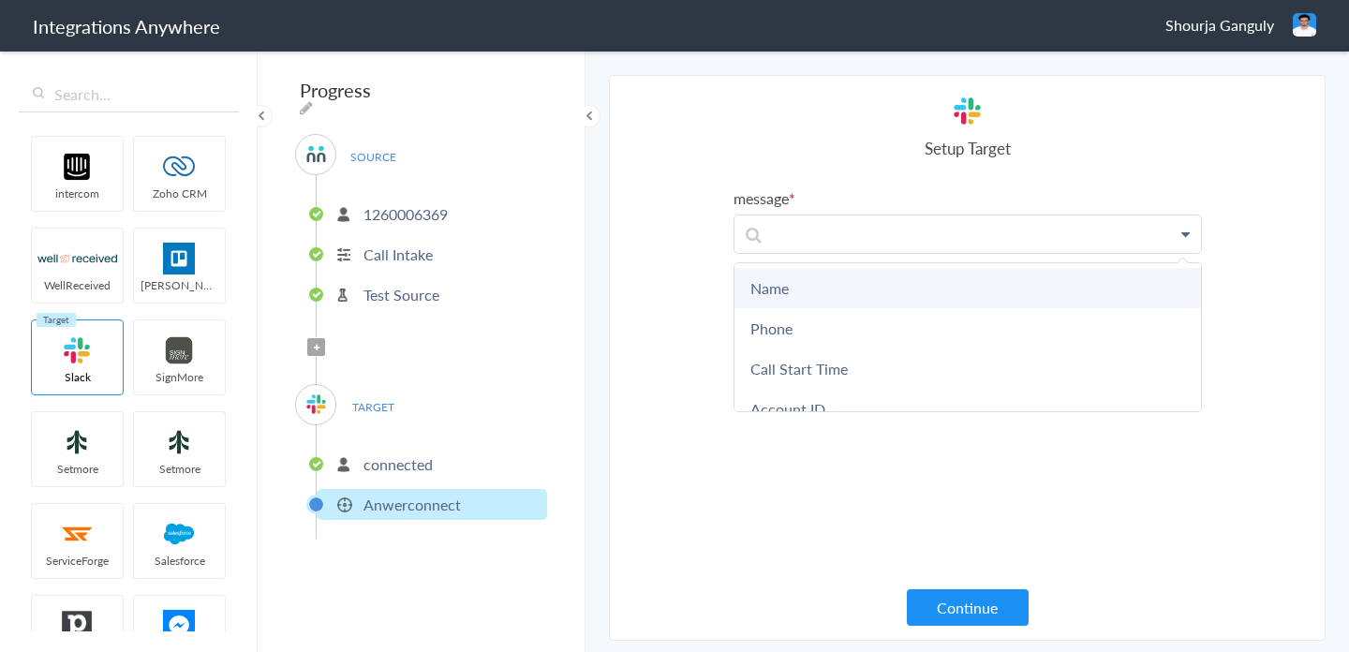
click at [837, 296] on link "Name" at bounding box center [967, 288] width 467 height 40
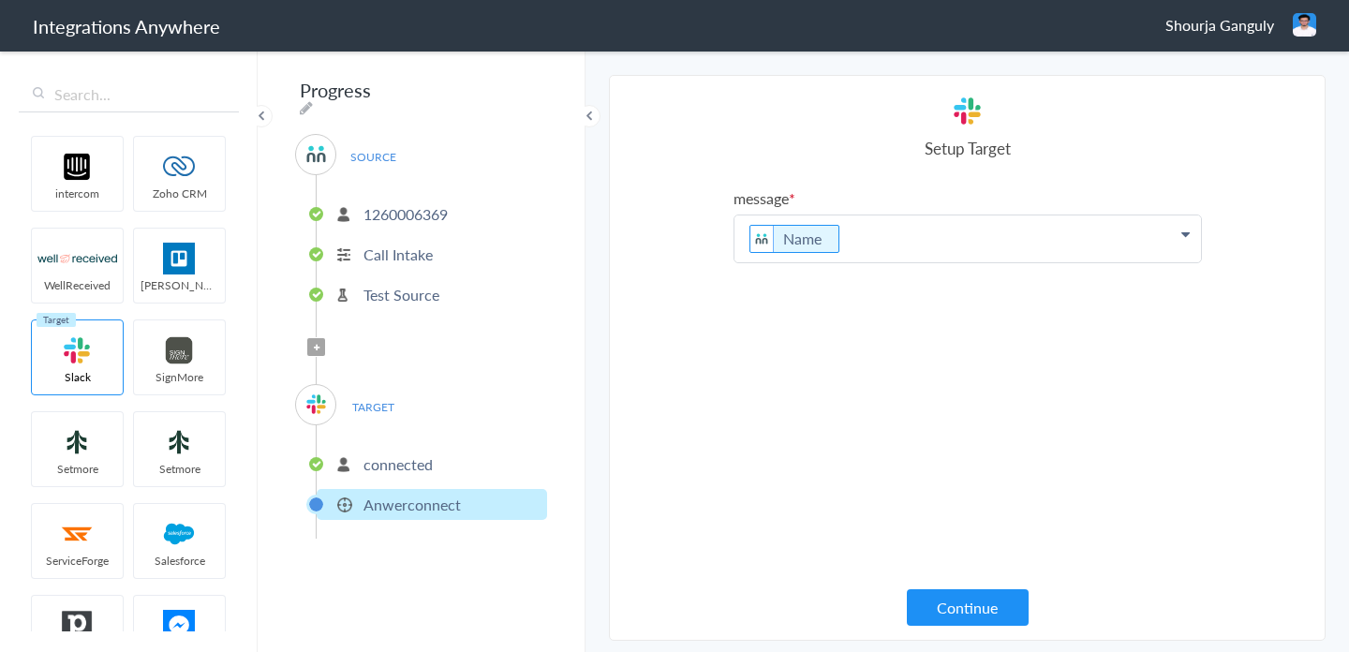
click at [909, 248] on p "Name" at bounding box center [967, 238] width 467 height 47
click at [771, 572] on div "message Name test Name Phone Call Start Time Account ID Date stamp HistoryId Dr…" at bounding box center [968, 389] width 468 height 405
click at [961, 589] on button "Continue" at bounding box center [968, 607] width 122 height 37
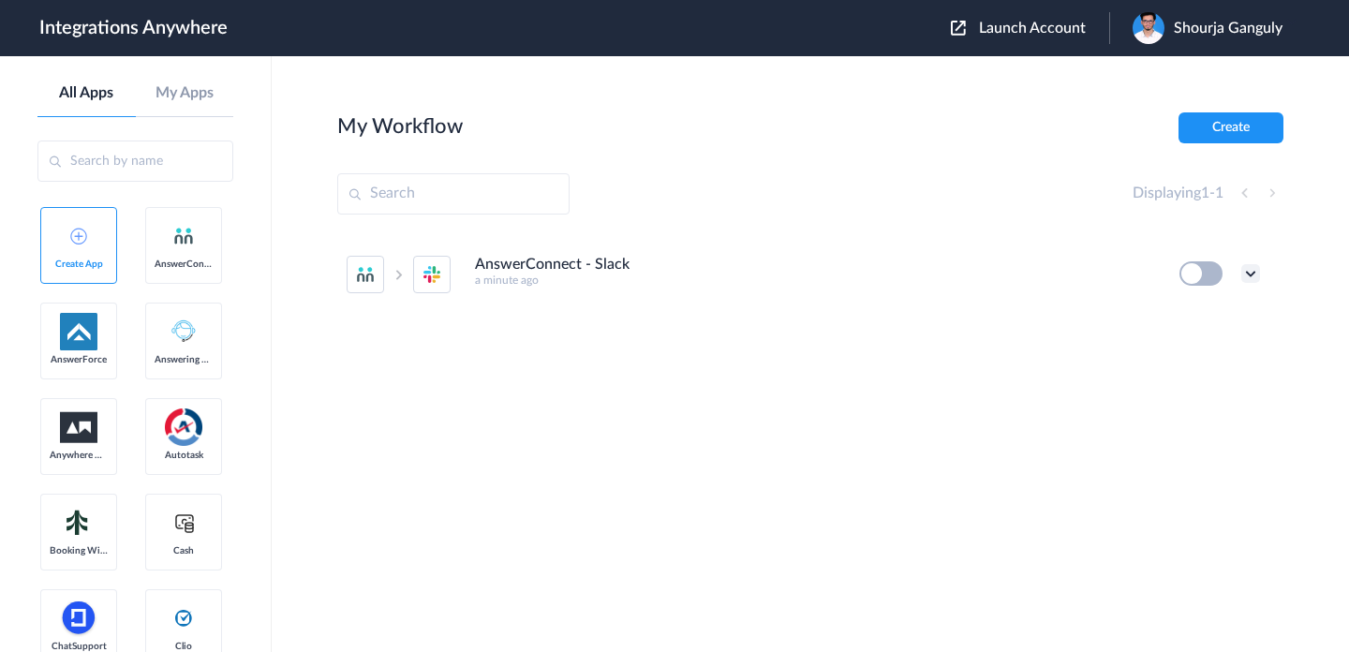
click at [1250, 269] on icon at bounding box center [1250, 273] width 19 height 19
click at [1106, 248] on li "AnswerConnect - Slack a minute ago Edit Task history Delete" at bounding box center [803, 274] width 913 height 82
click at [1203, 274] on button at bounding box center [1200, 273] width 43 height 24
click at [1209, 281] on button at bounding box center [1200, 273] width 43 height 24
click at [1264, 285] on ul "AnswerConnect - Slack a minute ago Edit Task history Delete" at bounding box center [803, 274] width 932 height 82
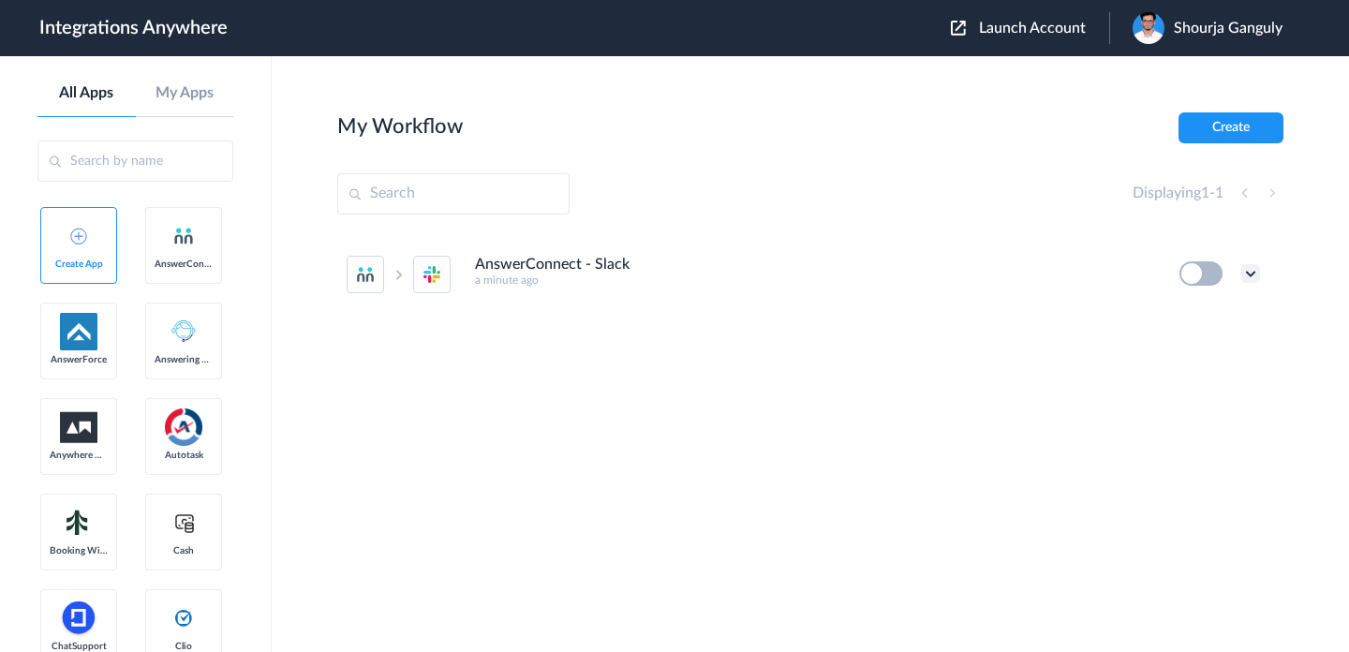
click at [1255, 281] on icon at bounding box center [1250, 273] width 19 height 19
click at [1209, 310] on li "Edit" at bounding box center [1199, 317] width 122 height 35
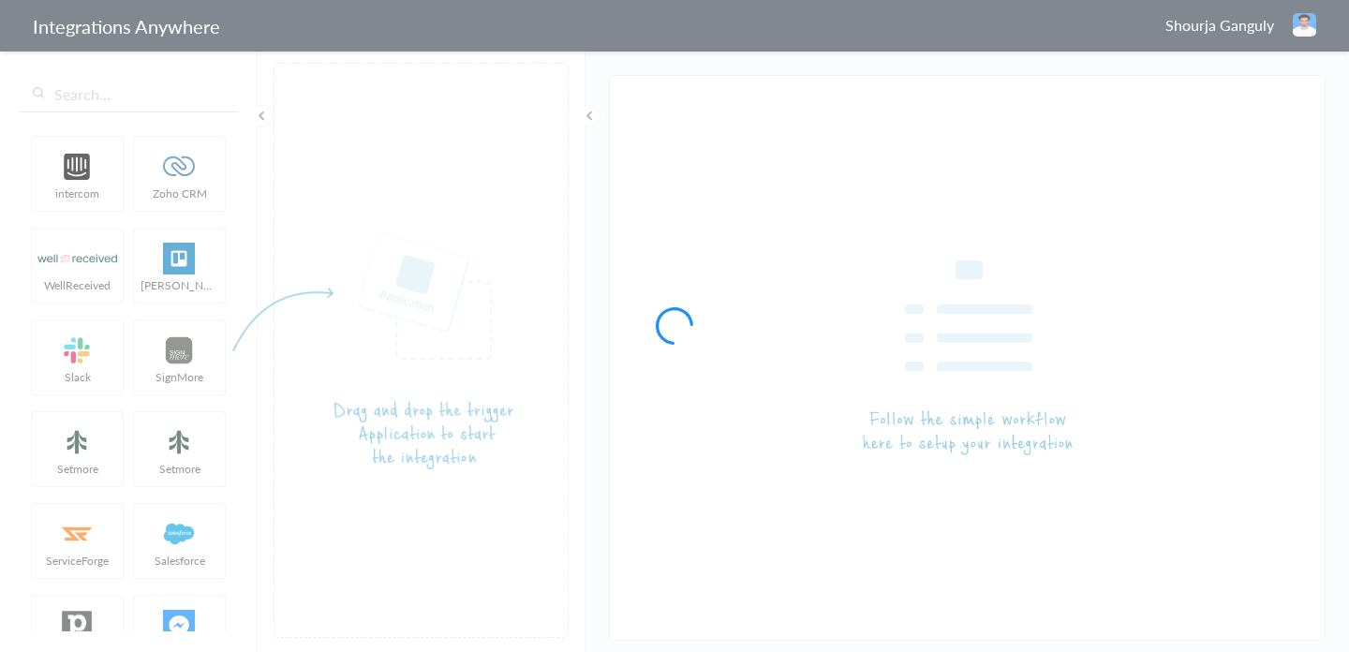
type input "AnswerConnect - Slack"
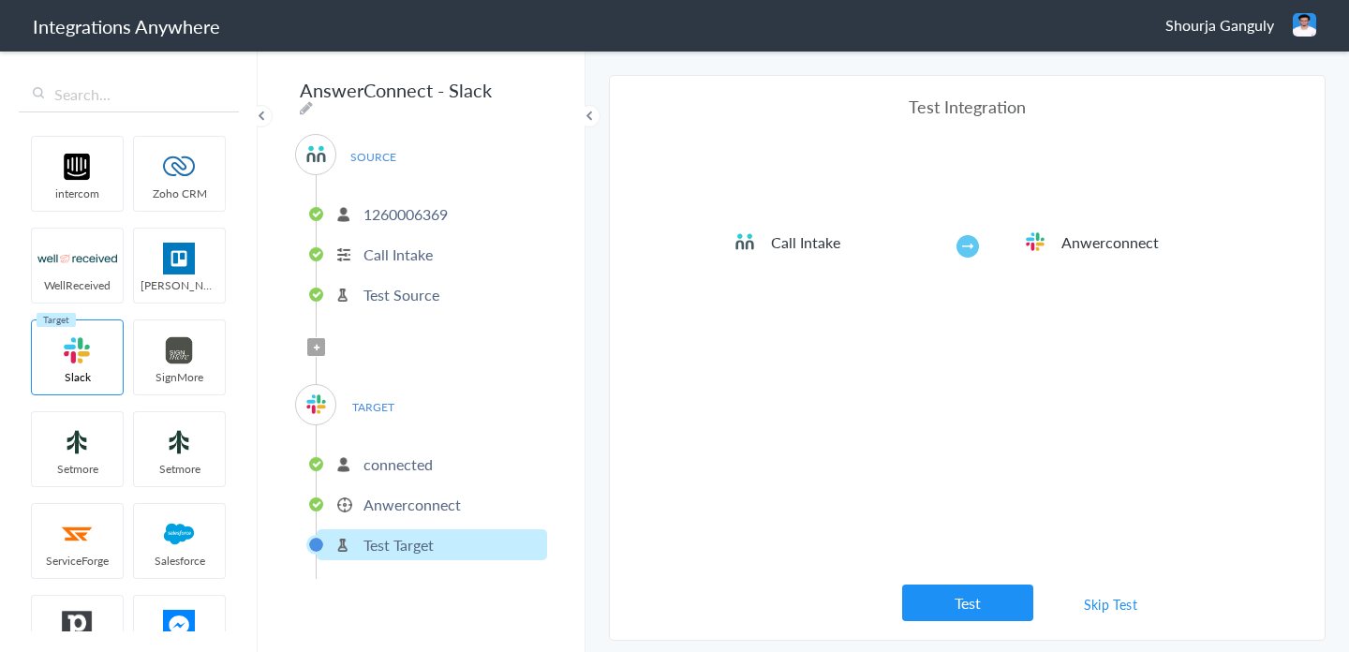
click at [437, 494] on p "Anwerconnect" at bounding box center [411, 505] width 97 height 22
